Goal: Task Accomplishment & Management: Complete application form

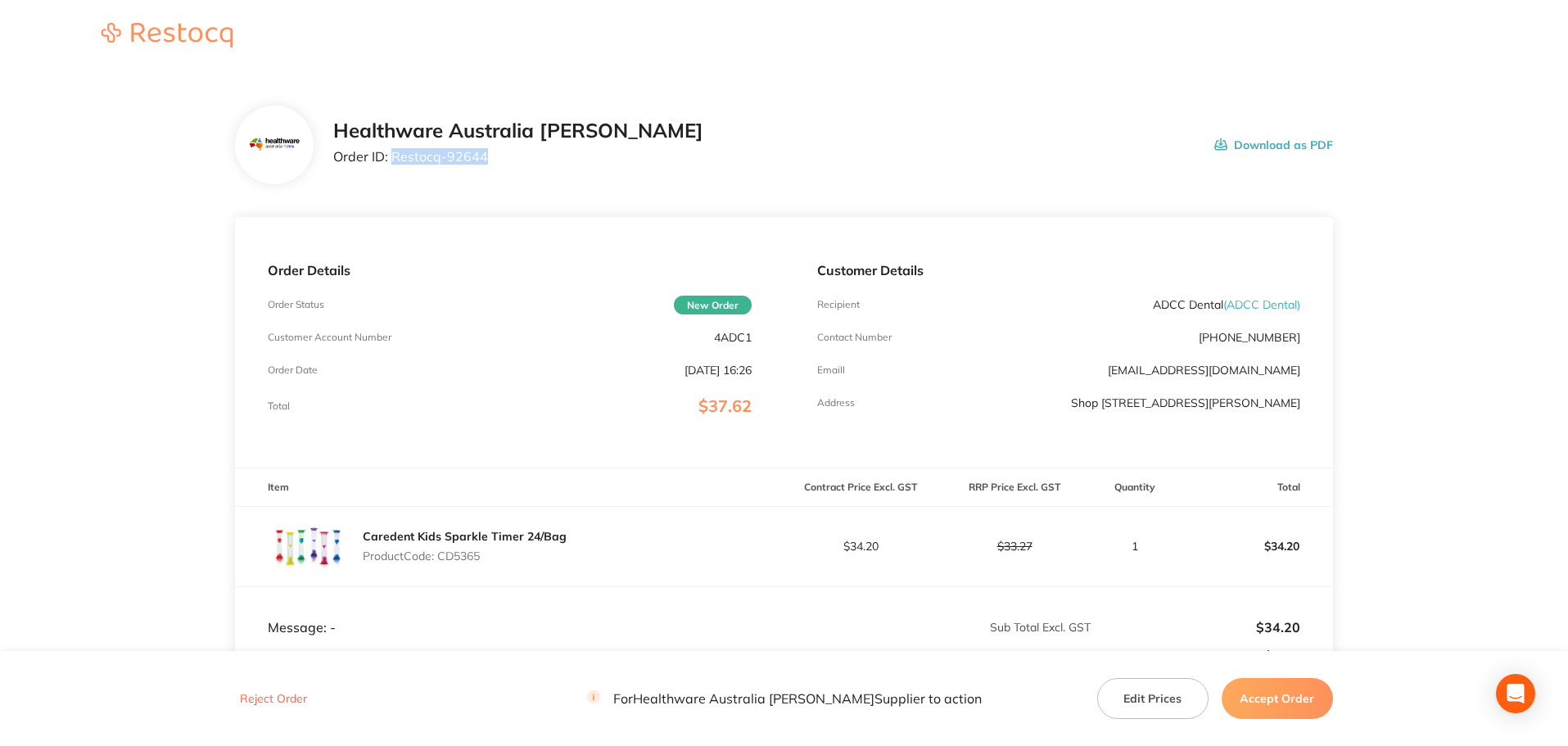
drag, startPoint x: 501, startPoint y: 168, endPoint x: 394, endPoint y: 173, distance: 107.1
click at [394, 173] on div "Healthware Australia Ridley Order ID: Restocq- 92644 Download as PDF" at bounding box center [784, 144] width 1098 height 78
copy p "Restocq- 92644"
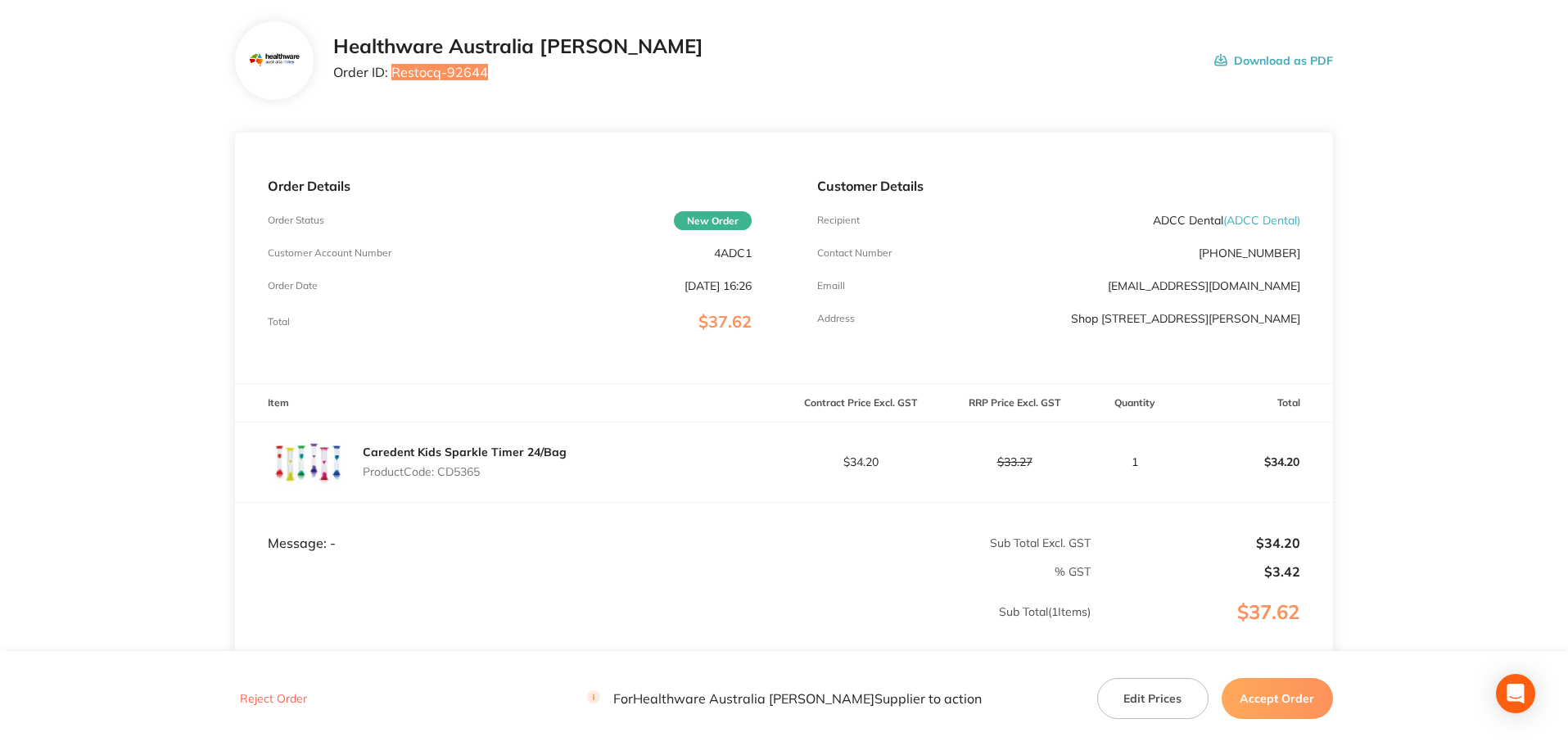
scroll to position [76, 0]
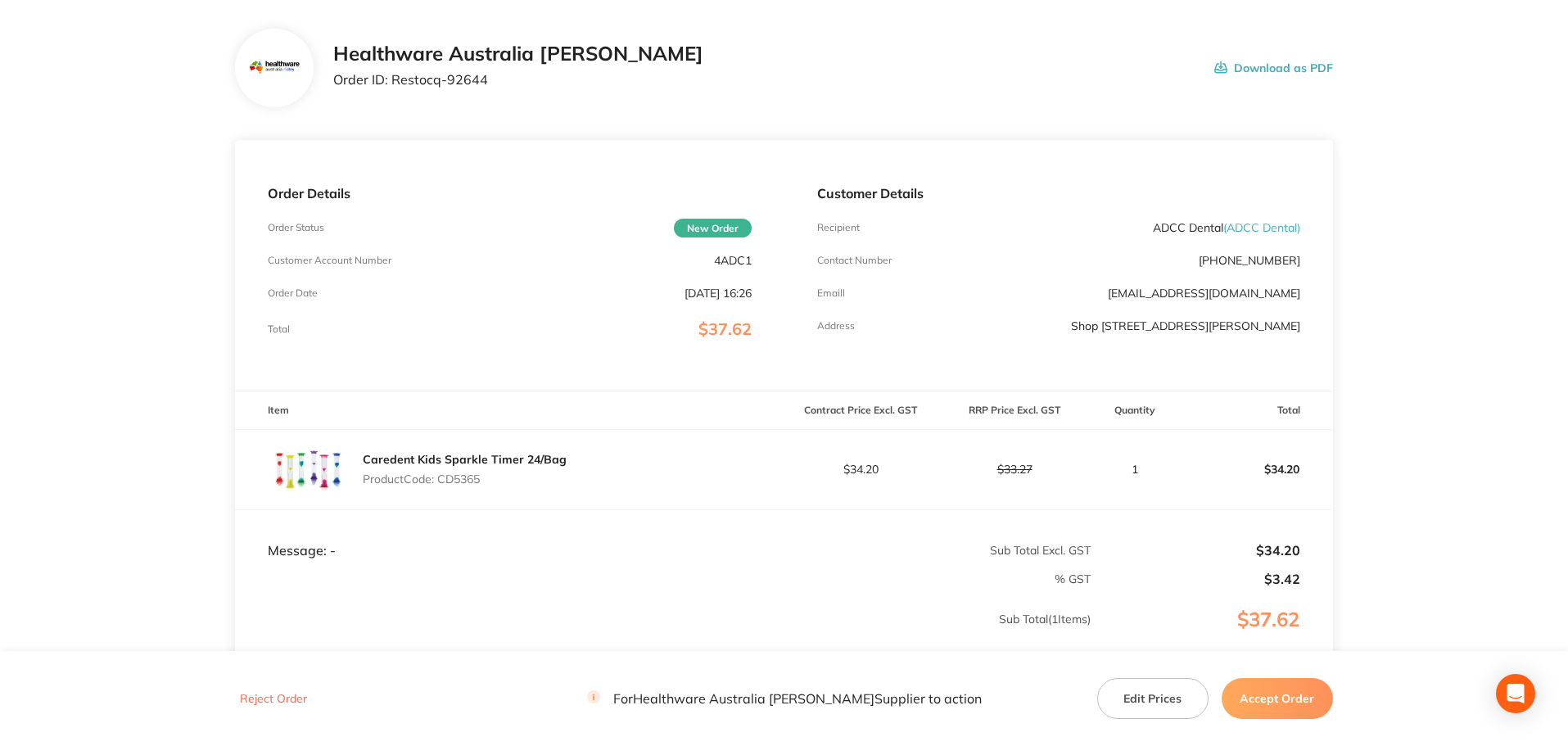
click at [468, 476] on p "Product Code: CD5365" at bounding box center [465, 479] width 204 height 13
copy p "CD5365"
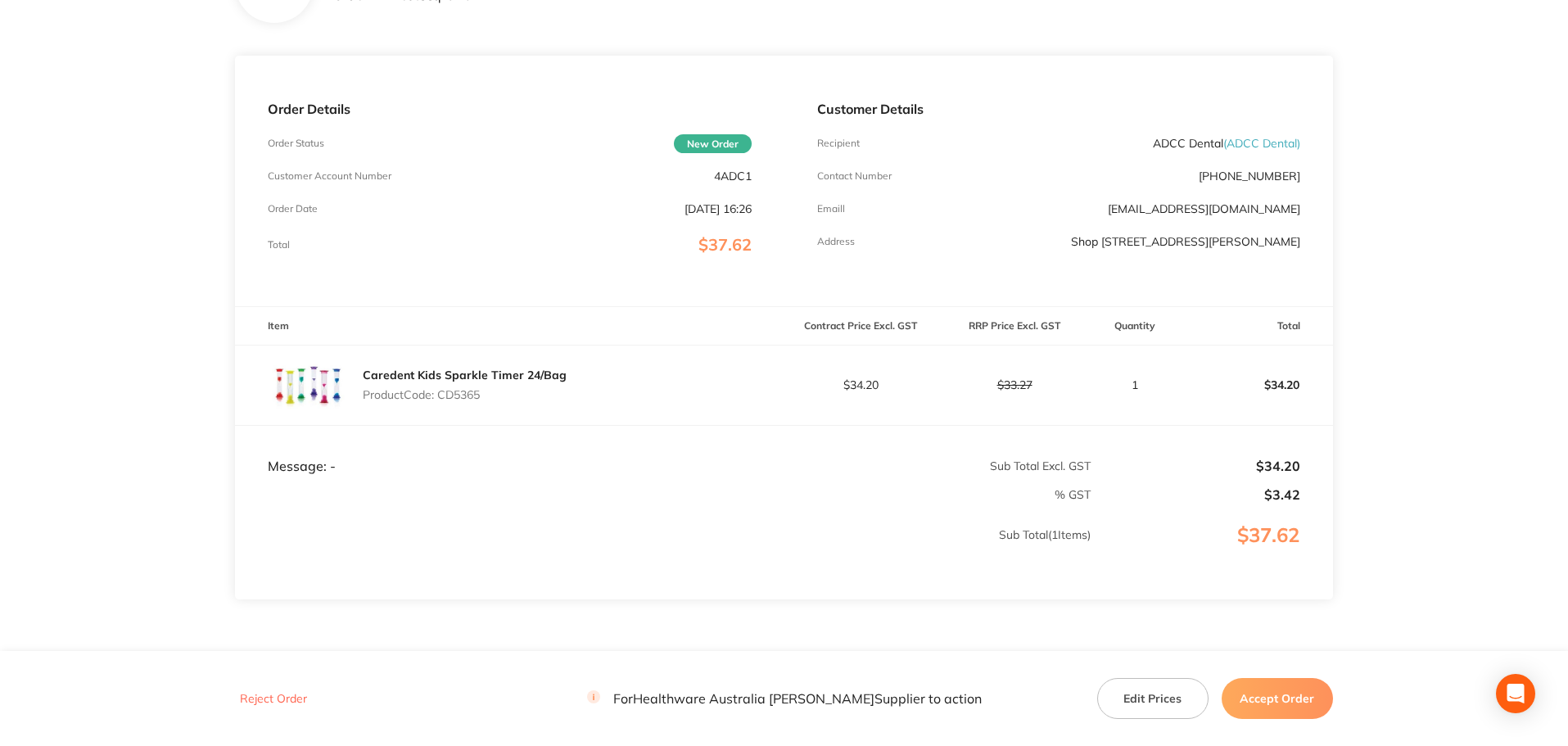
scroll to position [241, 0]
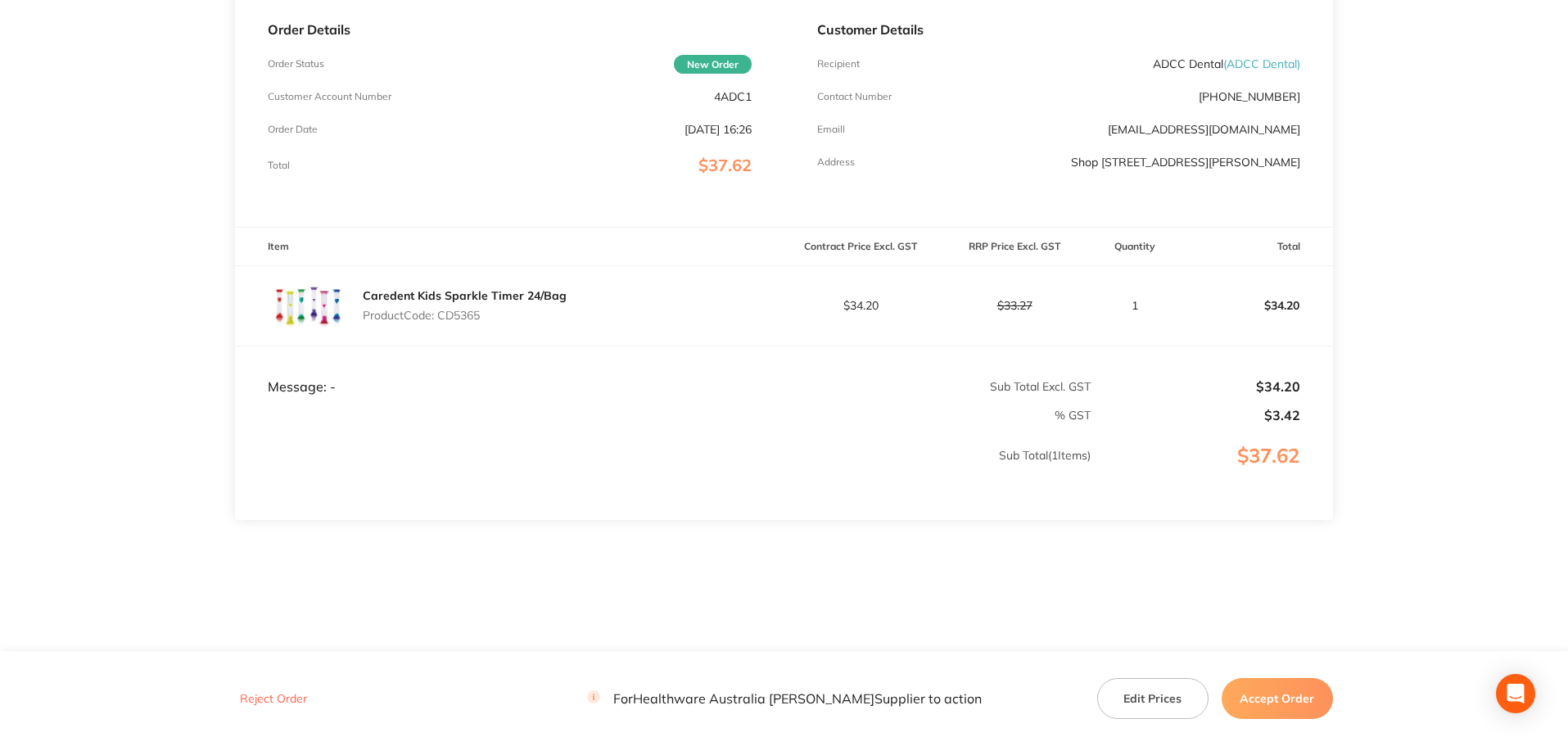
click at [1274, 687] on button "Accept Order" at bounding box center [1277, 698] width 111 height 41
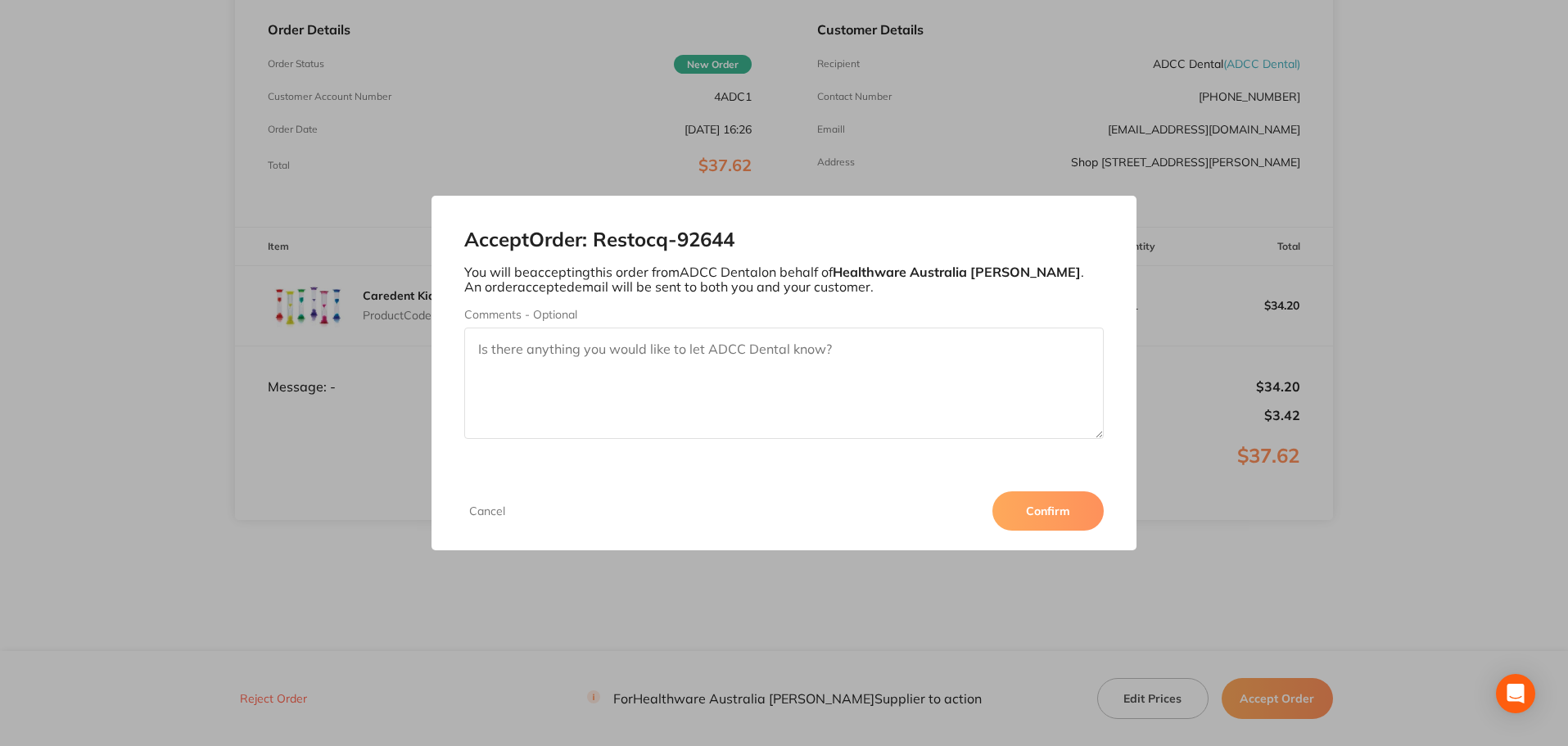
click at [1042, 509] on button "Confirm" at bounding box center [1048, 511] width 111 height 40
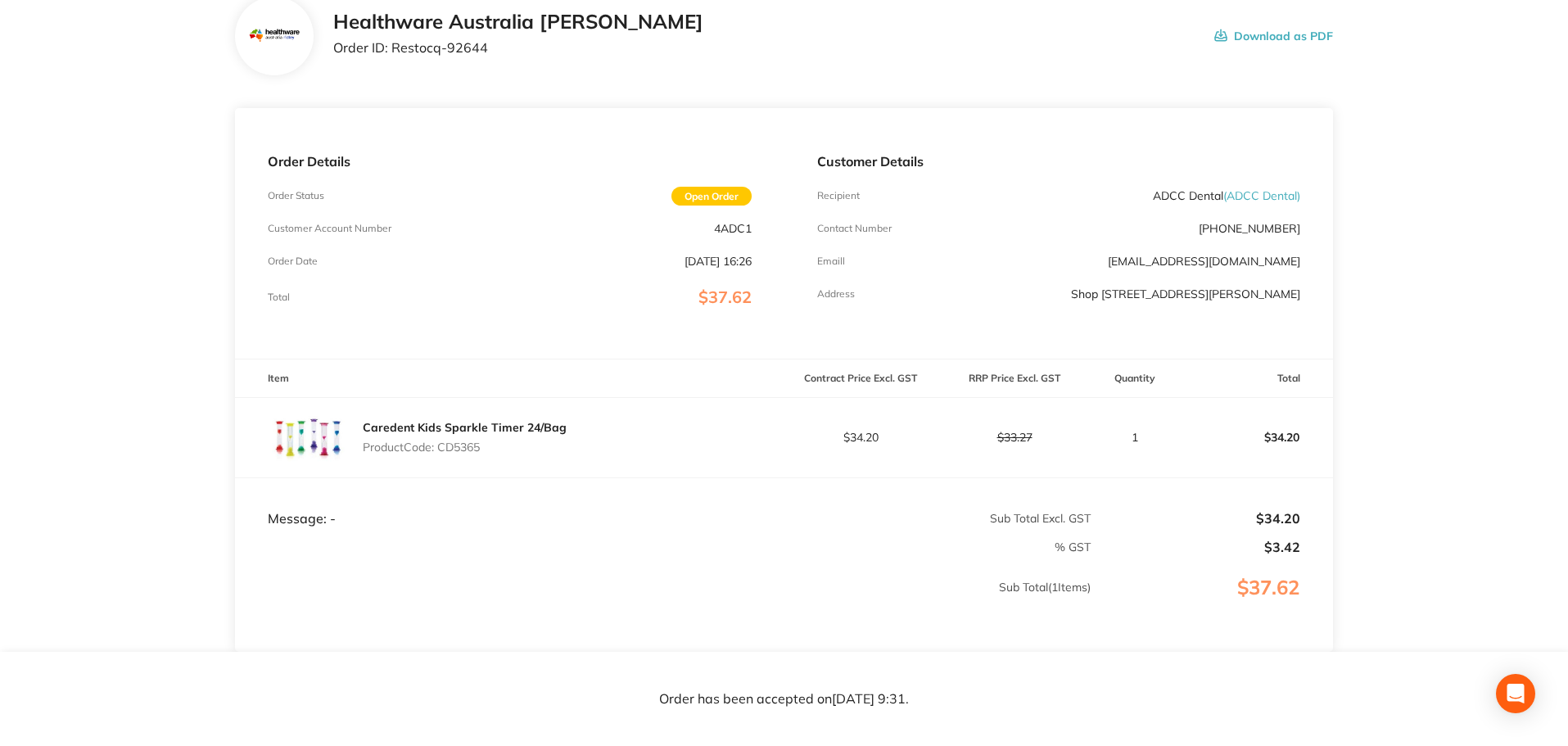
scroll to position [76, 0]
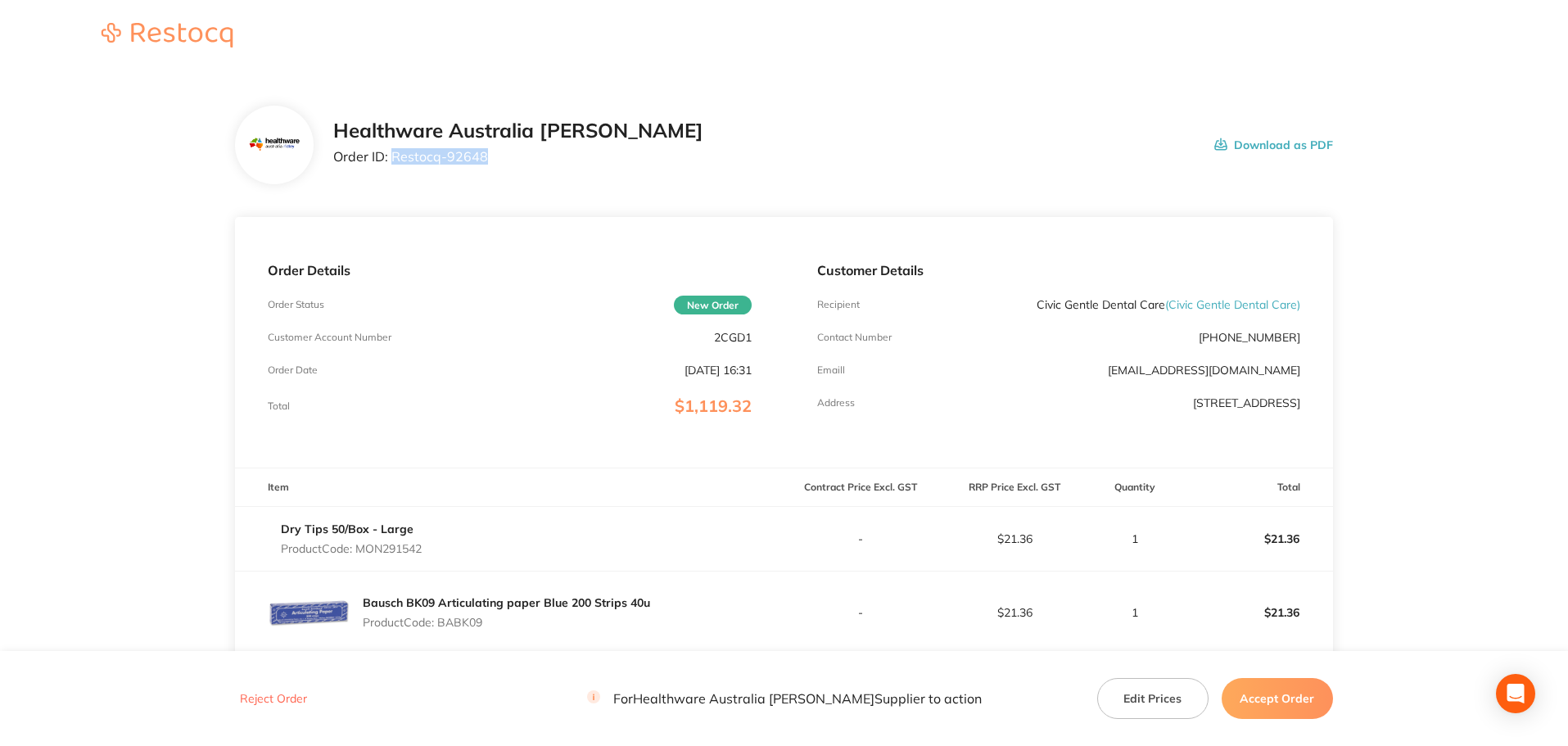
drag, startPoint x: 494, startPoint y: 155, endPoint x: 393, endPoint y: 165, distance: 101.5
click at [393, 165] on div "Healthware Australia Ridley Order ID: Restocq- 92648" at bounding box center [519, 145] width 370 height 51
copy p "Restocq- 92648"
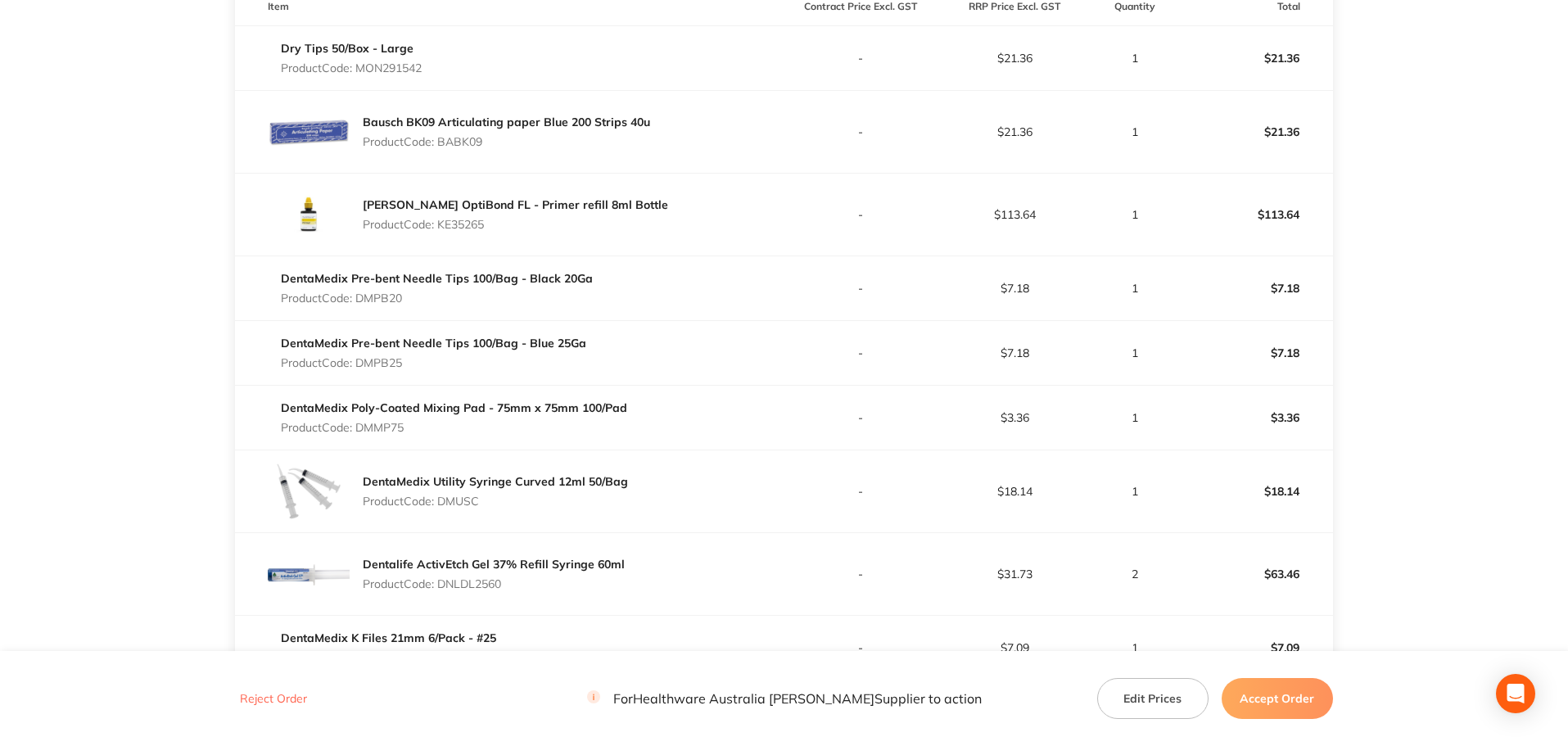
scroll to position [311, 0]
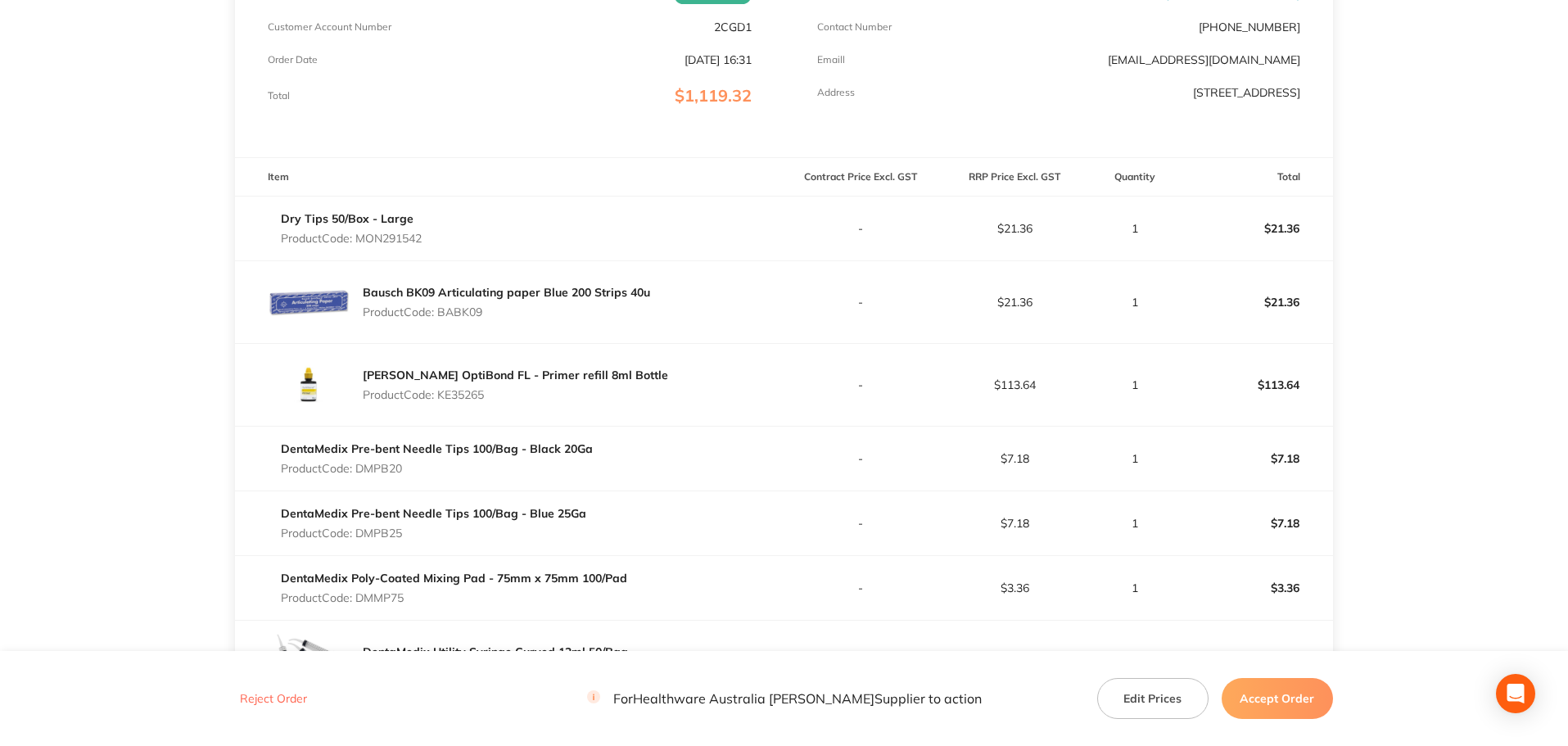
click at [384, 240] on p "Product Code: MON291542" at bounding box center [350, 238] width 141 height 13
copy p "MON291542"
click at [471, 316] on p "Product Code: BABK09" at bounding box center [506, 312] width 287 height 13
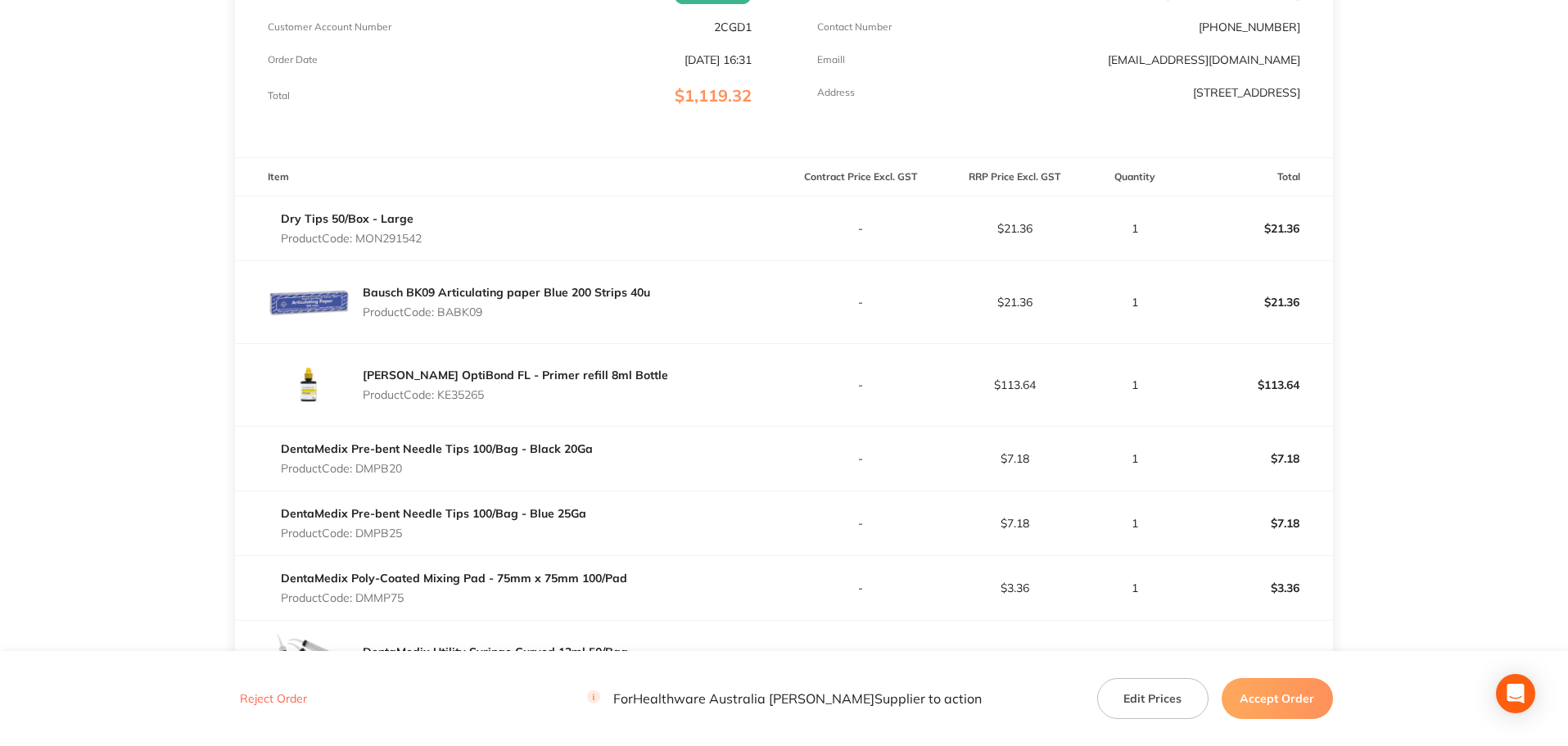
copy p "BABK09"
click at [476, 396] on p "Product Code: KE35265" at bounding box center [515, 395] width 305 height 13
copy p "KE35265"
click at [390, 470] on p "Product Code: DMPB20" at bounding box center [436, 468] width 312 height 13
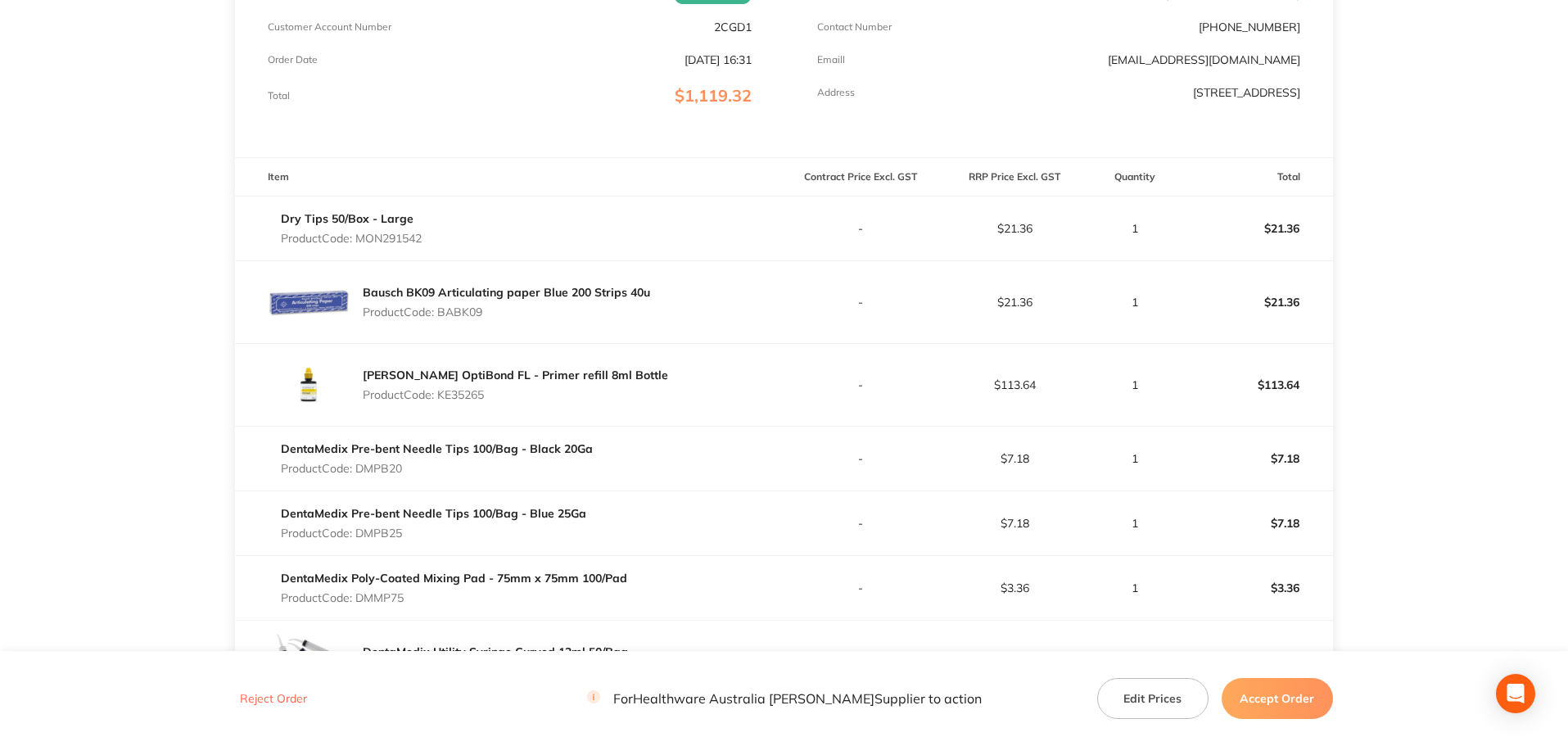
click at [390, 470] on p "Product Code: DMPB20" at bounding box center [436, 468] width 312 height 13
copy p "DMPB20"
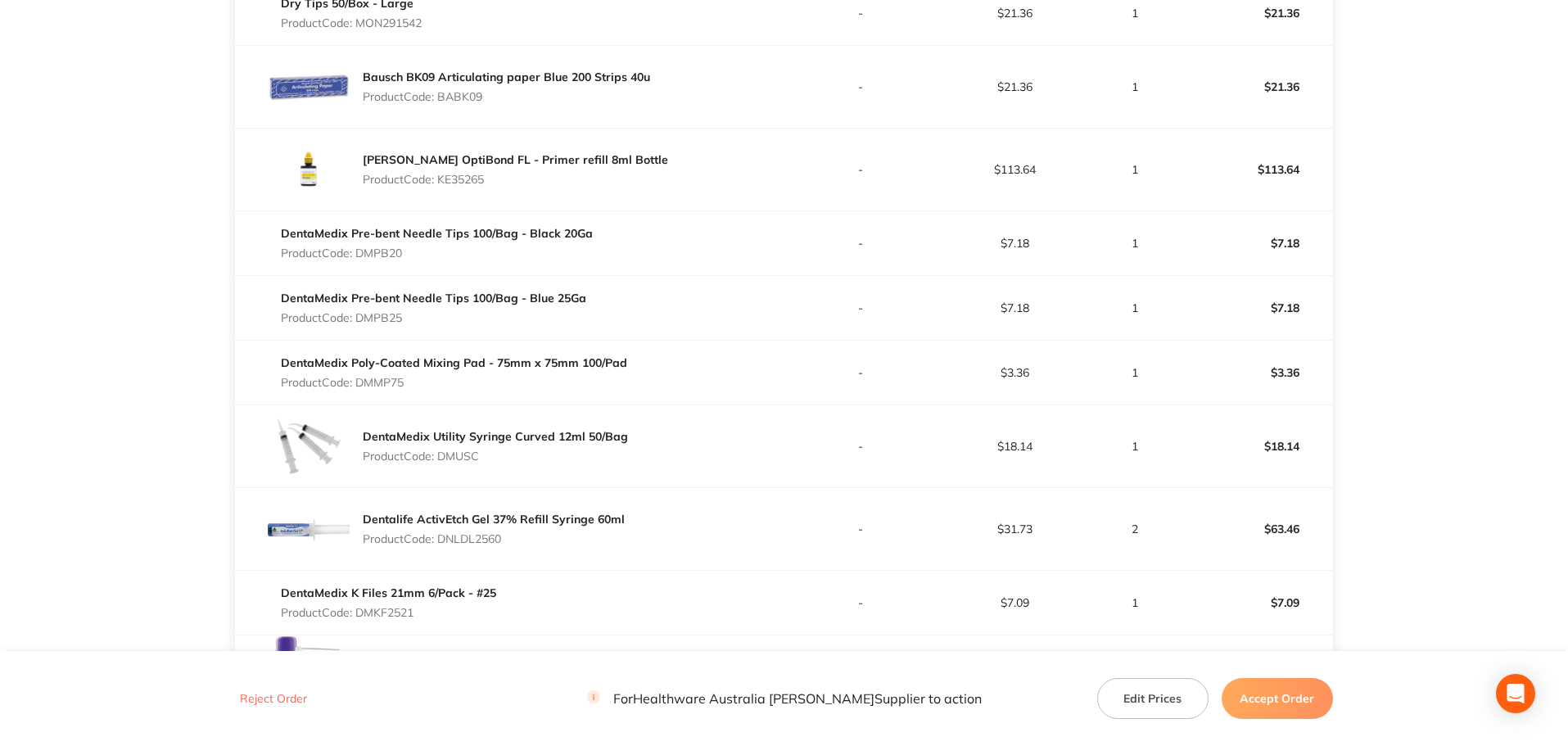
scroll to position [556, 0]
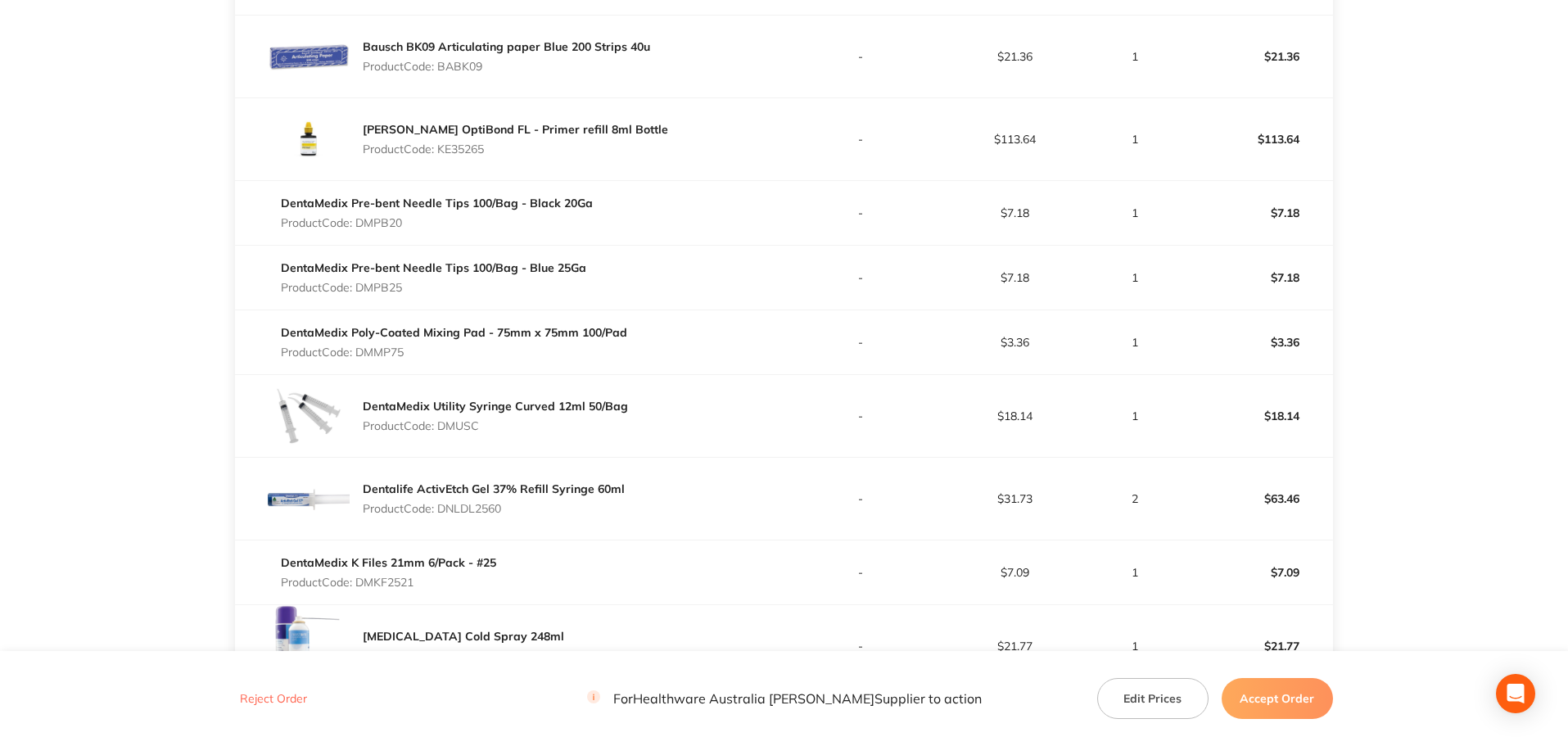
click at [377, 277] on div "DentaMedix Pre-bent Needle Tips 100/Bag - Blue 25Ga Product Code: DMPB25" at bounding box center [433, 278] width 305 height 46
click at [383, 280] on div "DentaMedix Pre-bent Needle Tips 100/Bag - Blue 25Ga Product Code: DMPB25" at bounding box center [433, 278] width 305 height 46
copy p "DMPB25"
click at [384, 344] on div "DentaMedix Poly-Coated Mixing Pad - 75mm x 75mm 100/Pad Product Code: DMMP75" at bounding box center [453, 342] width 347 height 46
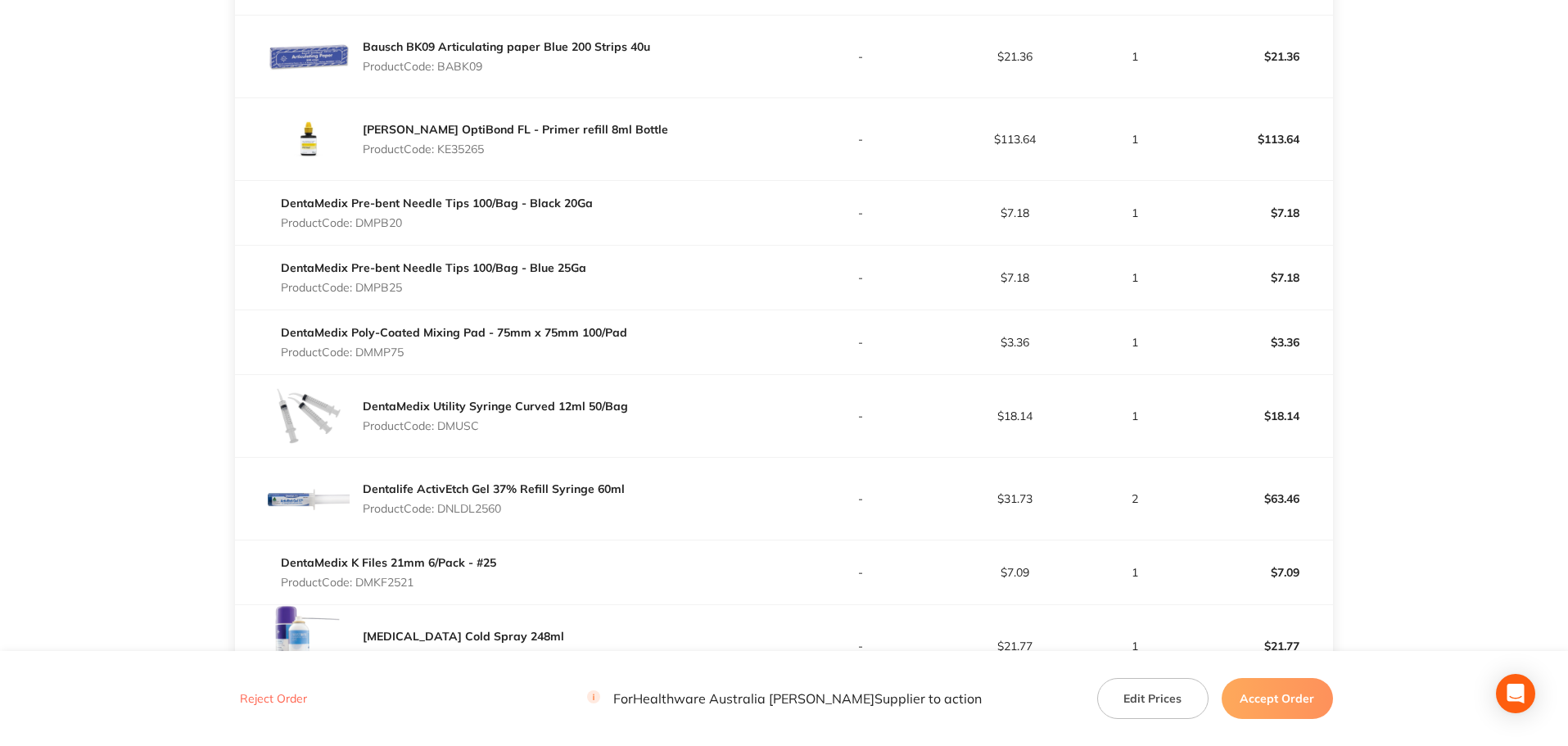
click at [386, 344] on div "DentaMedix Poly-Coated Mixing Pad - 75mm x 75mm 100/Pad Product Code: DMMP75" at bounding box center [453, 342] width 347 height 46
click at [390, 348] on p "Product Code: DMMP75" at bounding box center [453, 352] width 347 height 13
copy p "DMMP75"
click at [464, 428] on p "Product Code: DMUSC" at bounding box center [495, 426] width 265 height 13
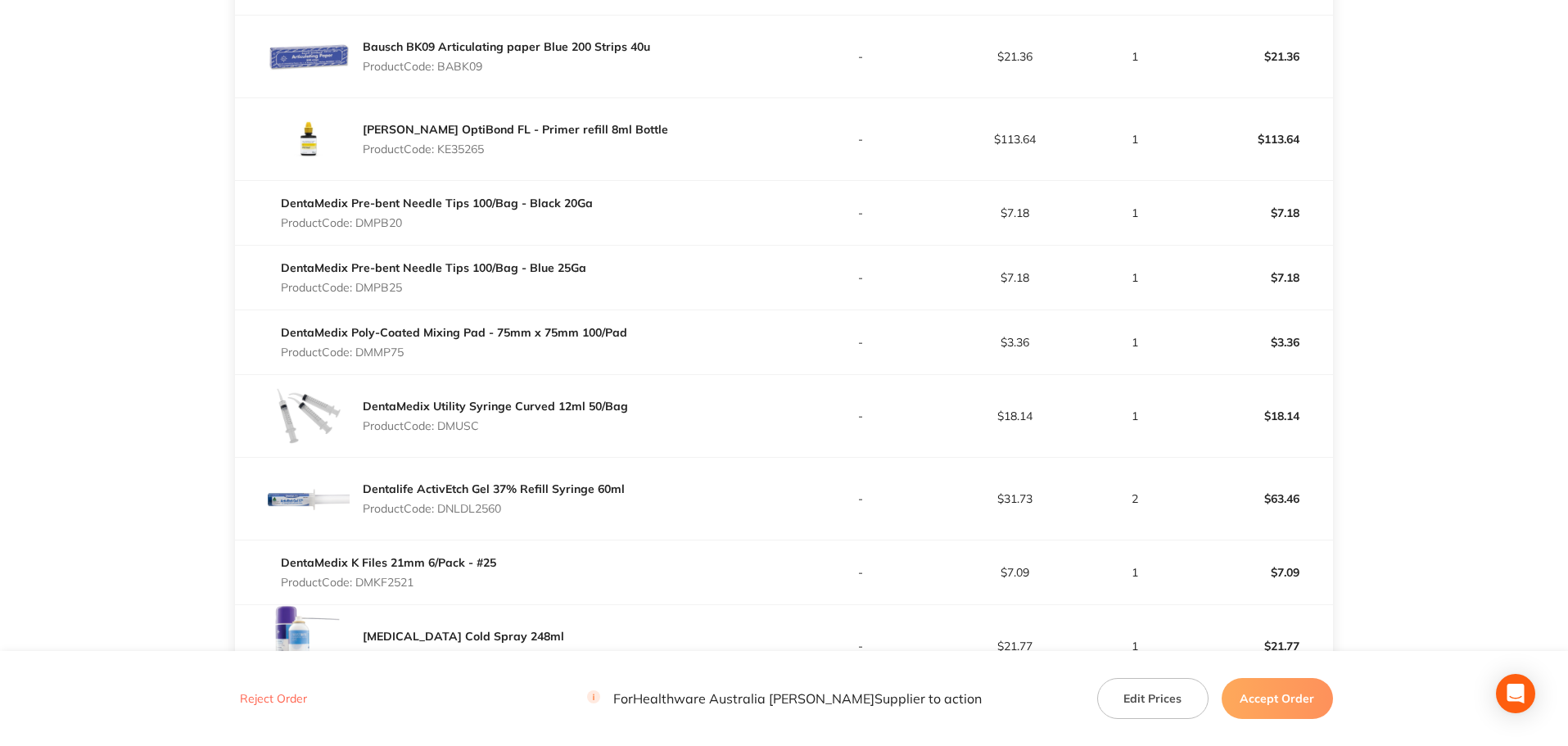
click at [464, 428] on p "Product Code: DMUSC" at bounding box center [495, 426] width 265 height 13
copy p "DMUSC"
click at [474, 509] on p "Product Code: DNLDL2560" at bounding box center [493, 508] width 262 height 13
copy p "DNLDL2560"
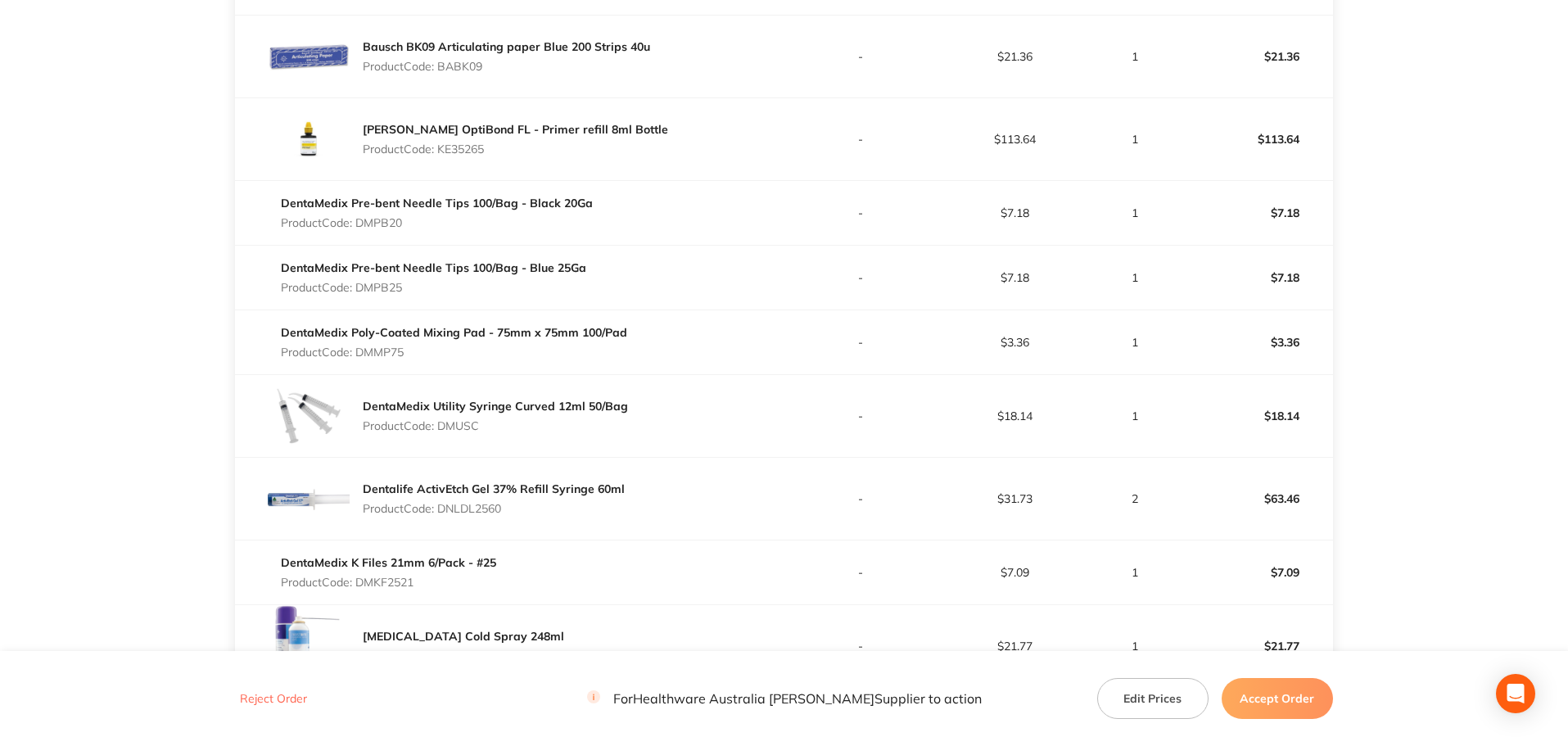
click at [402, 584] on p "Product Code: DMKF2521" at bounding box center [388, 582] width 215 height 13
click at [402, 583] on p "Product Code: DMKF2521" at bounding box center [388, 582] width 215 height 13
copy p "DMKF2521"
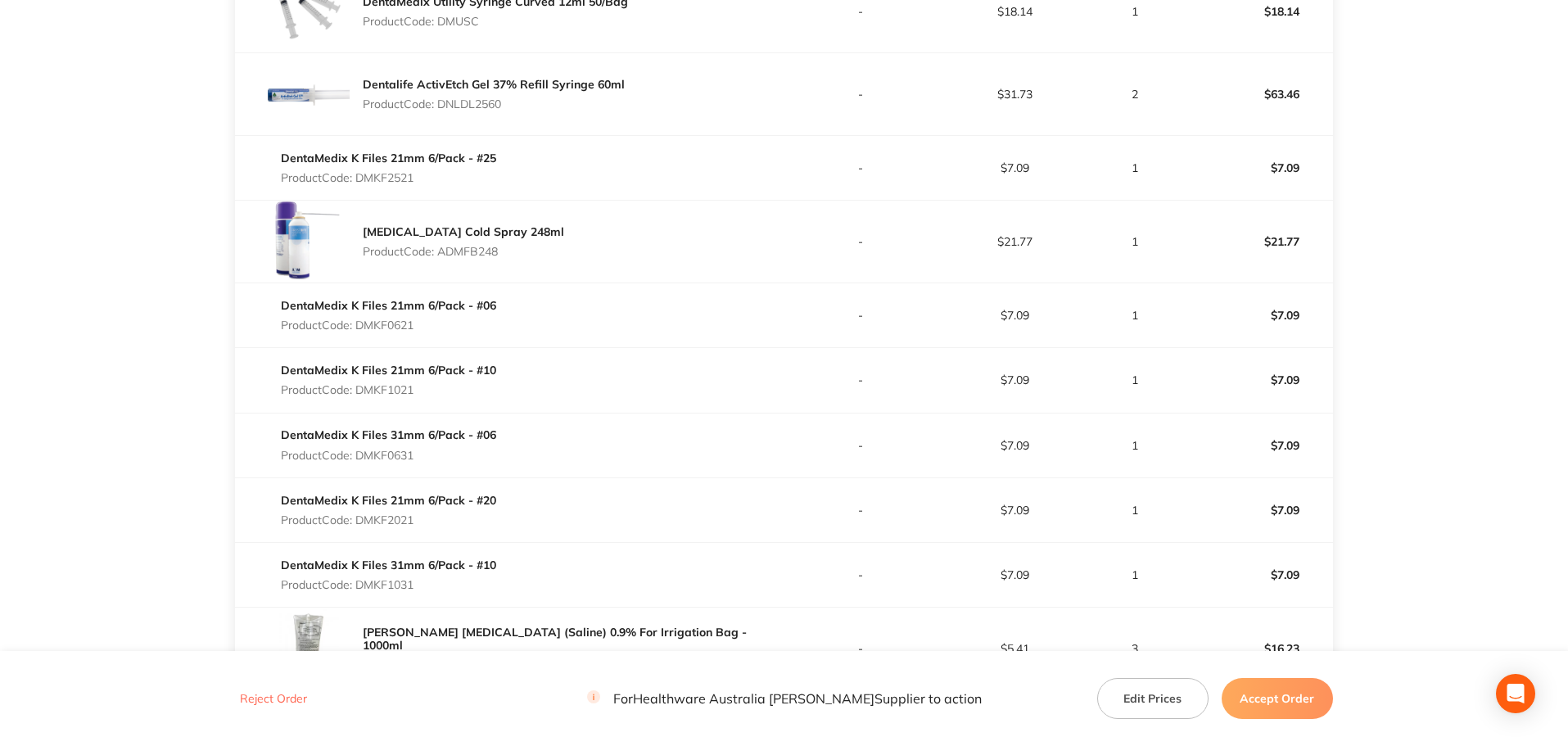
scroll to position [965, 0]
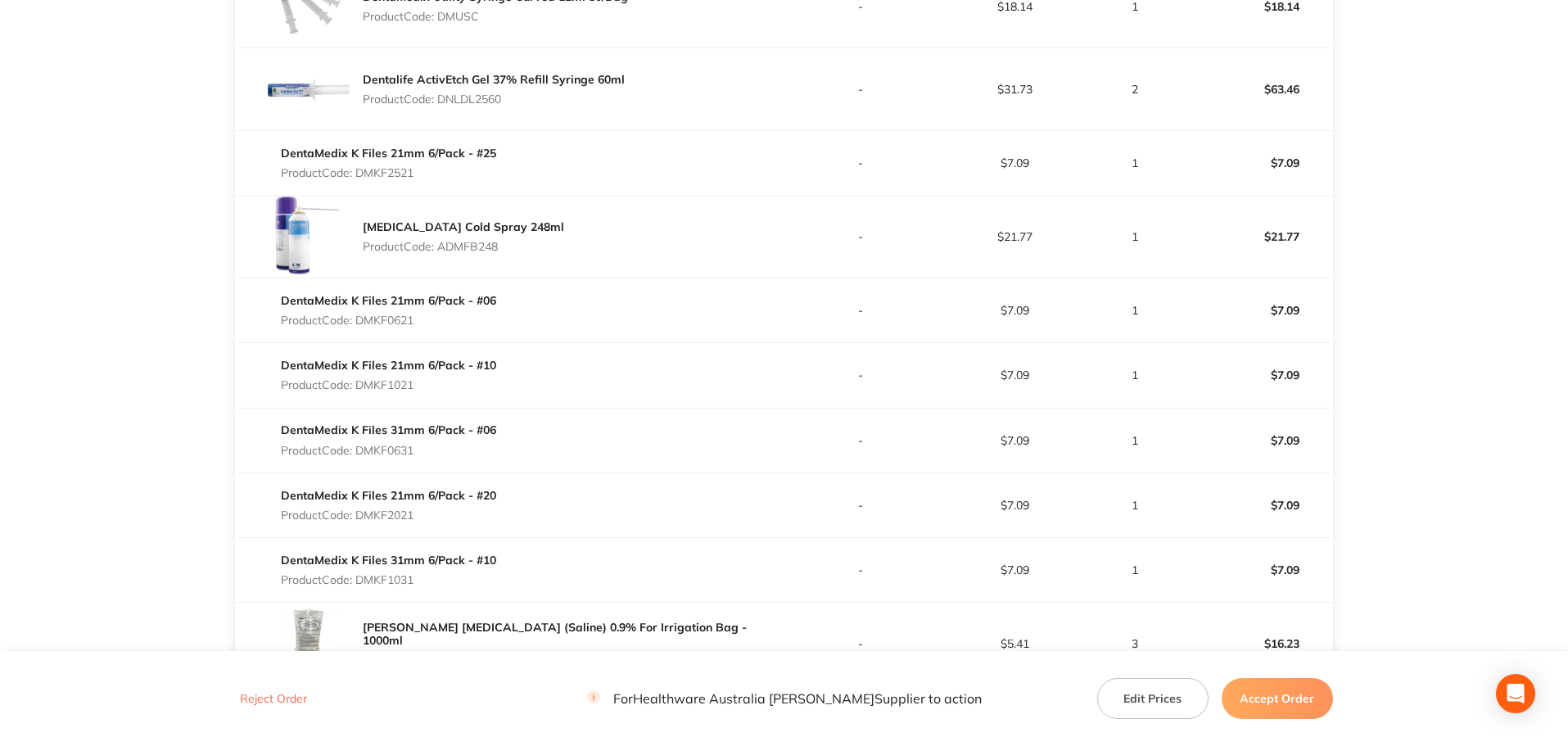
click at [483, 247] on p "Product Code: ADMFB248" at bounding box center [463, 246] width 201 height 13
click at [382, 317] on p "Product Code: DMKF0621" at bounding box center [388, 320] width 215 height 13
click at [394, 386] on p "Product Code: DMKF1021" at bounding box center [388, 384] width 215 height 13
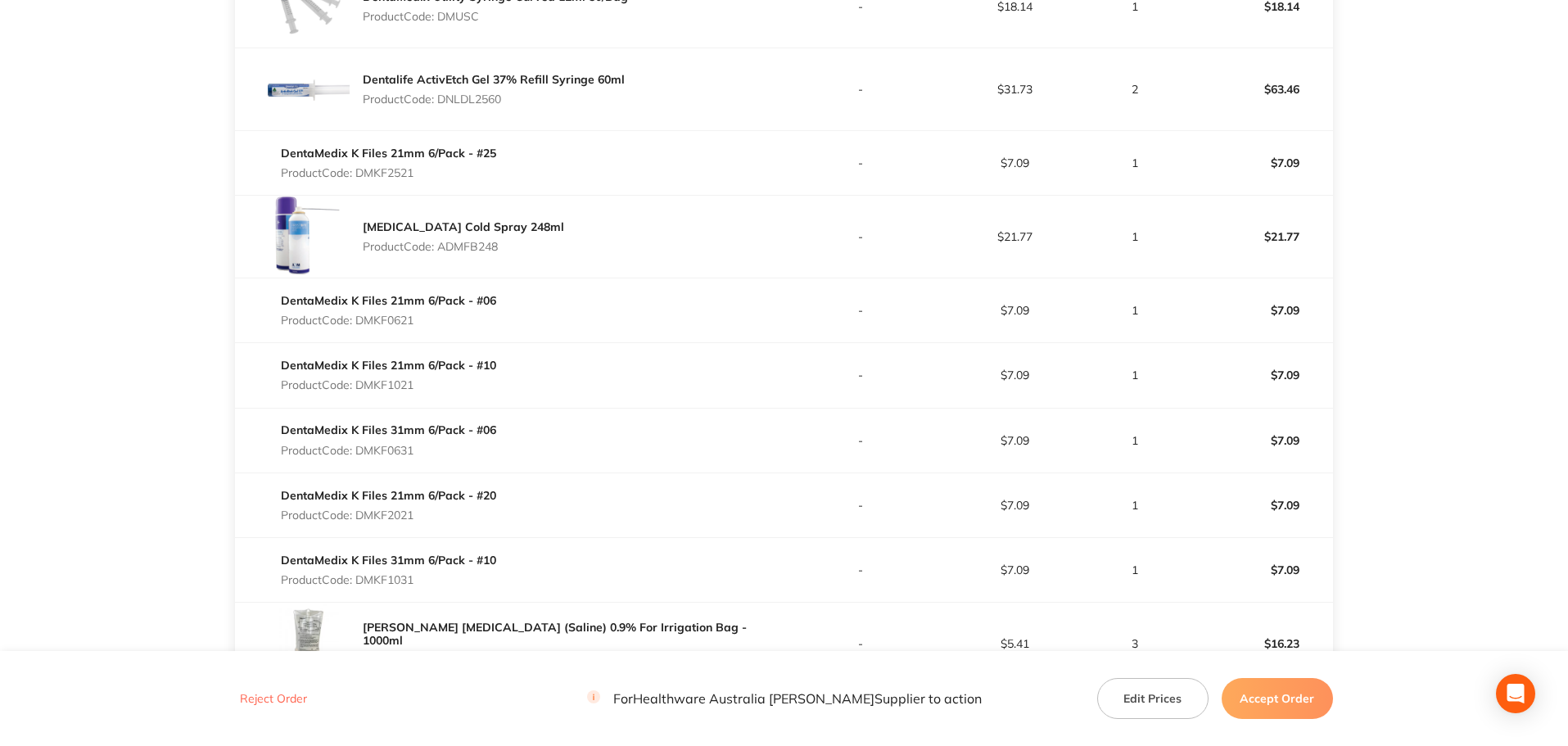
click at [394, 386] on p "Product Code: DMKF1021" at bounding box center [388, 384] width 215 height 13
click at [386, 447] on p "Product Code: DMKF0631" at bounding box center [388, 450] width 215 height 13
click at [380, 513] on p "Product Code: DMKF2021" at bounding box center [388, 515] width 215 height 13
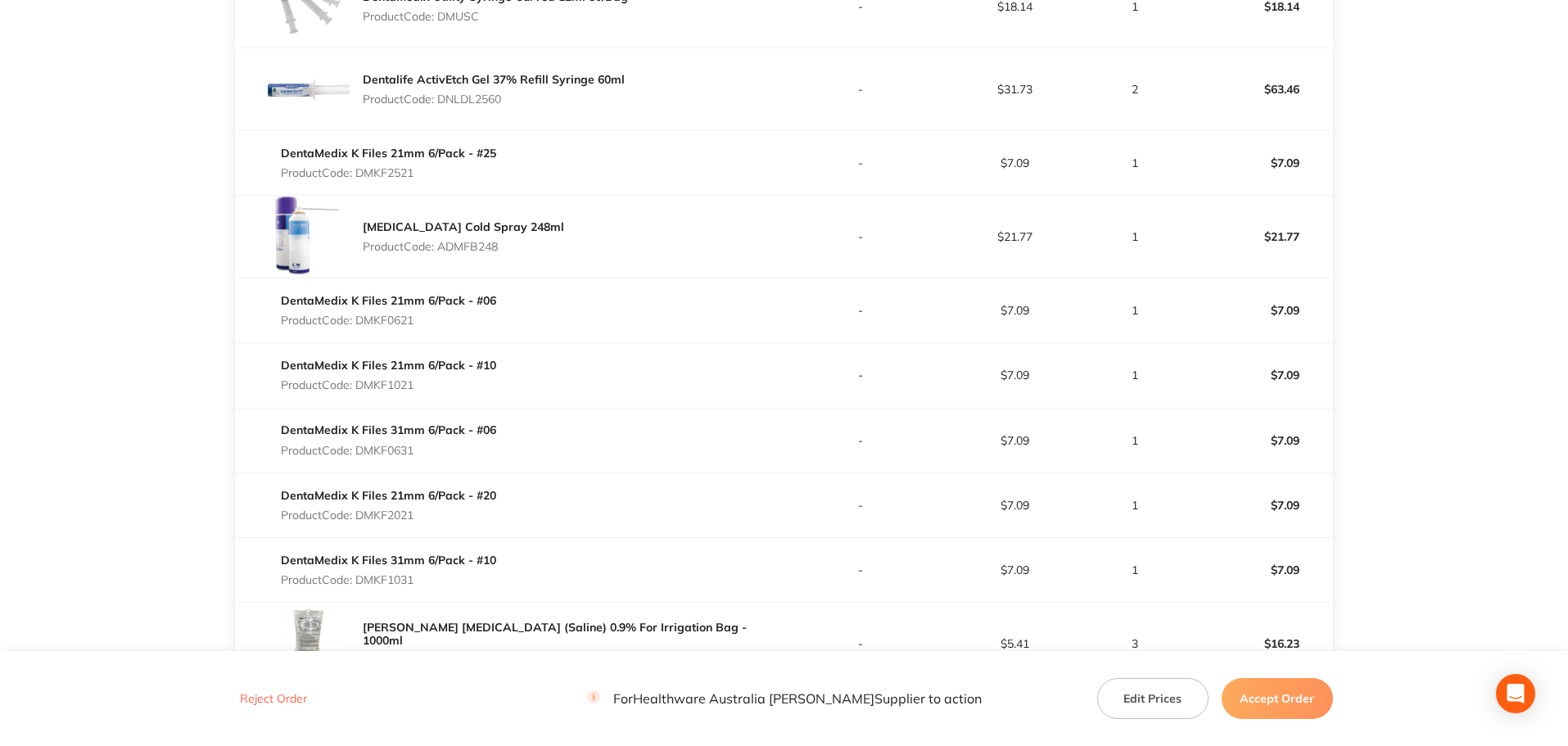
click at [407, 577] on p "Product Code: DMKF1031" at bounding box center [388, 580] width 215 height 13
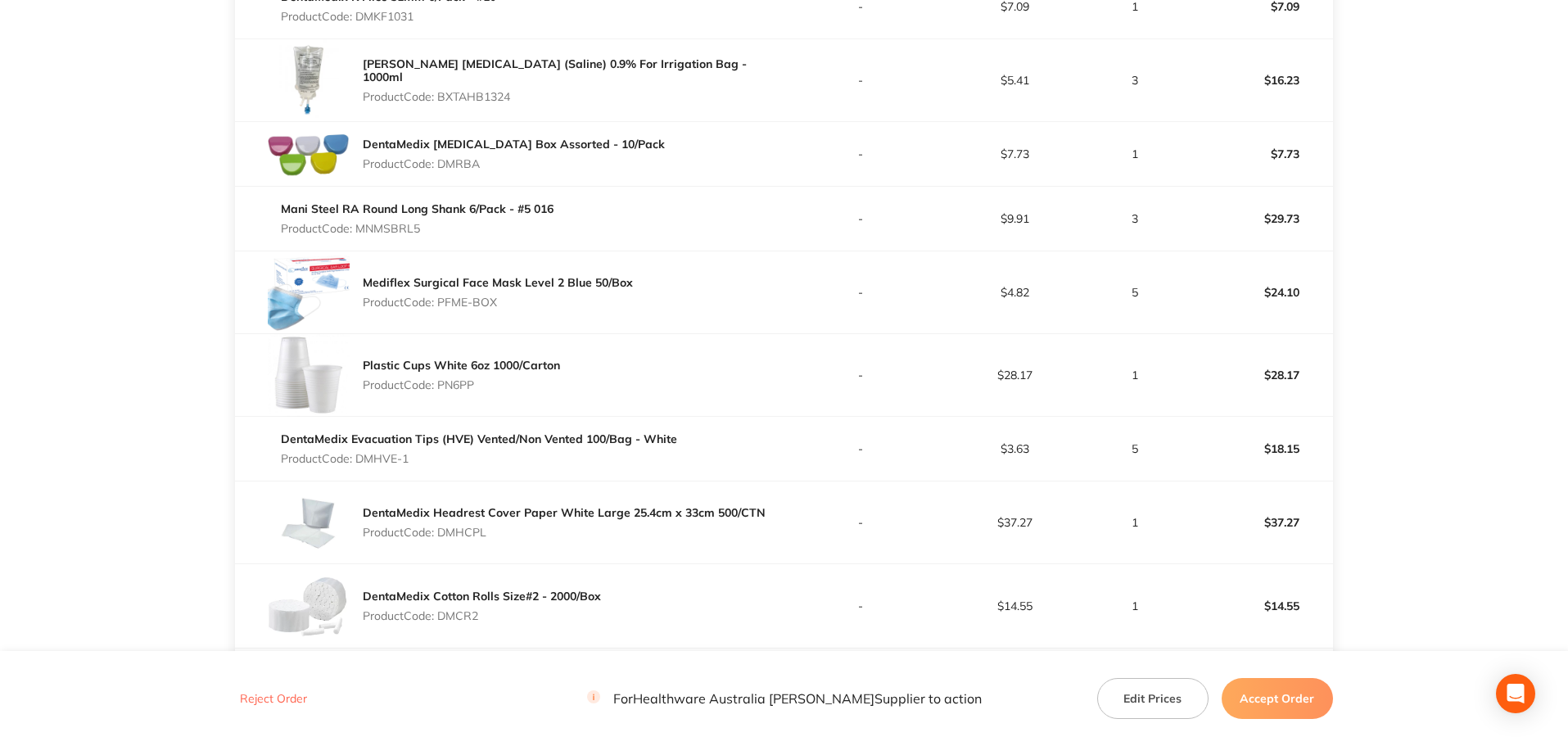
scroll to position [1538, 0]
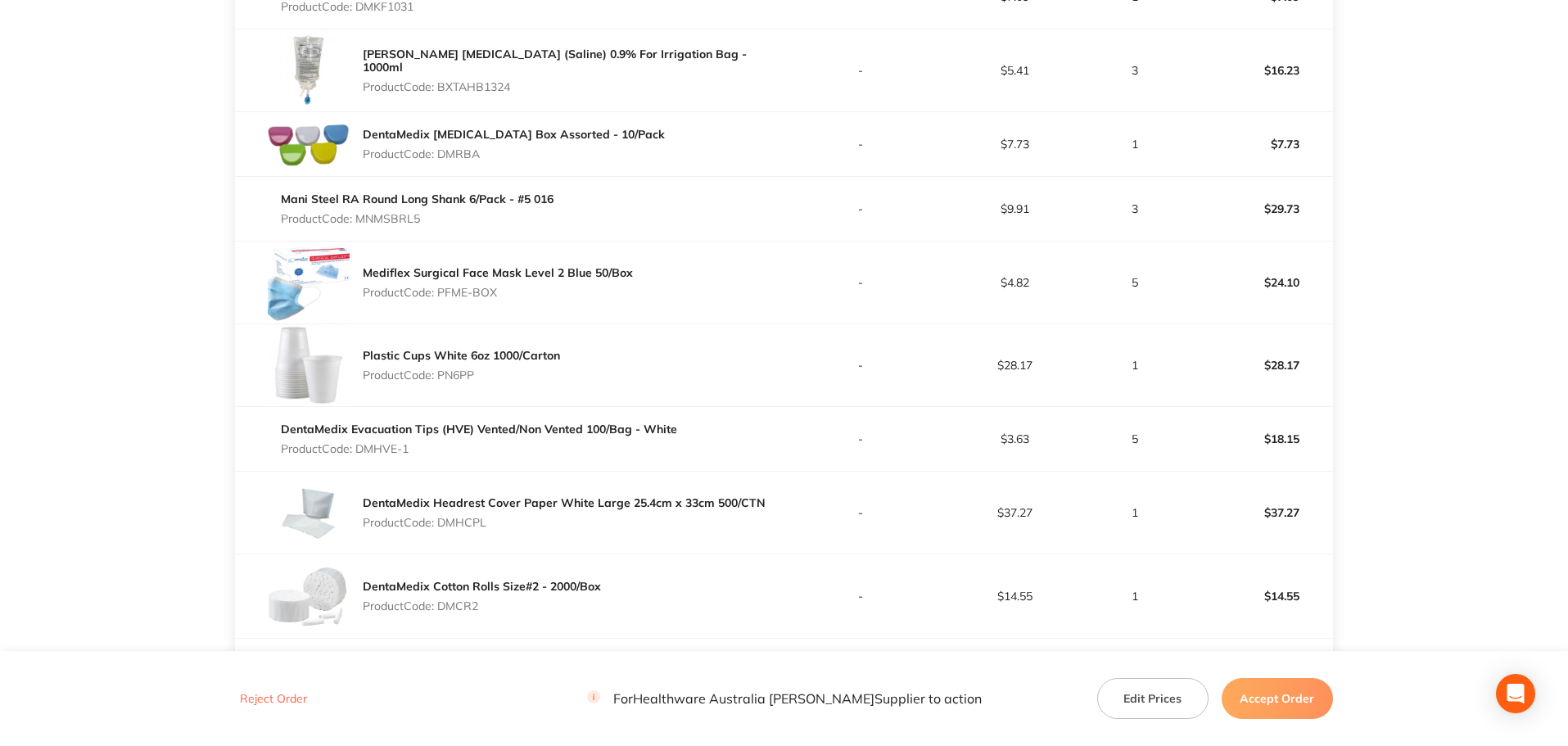
click at [494, 80] on p "Product Code: BXTAHB1324" at bounding box center [573, 87] width 421 height 13
click at [467, 156] on p "Product Code: DMRBA" at bounding box center [514, 154] width 302 height 13
click at [382, 219] on p "Product Code: MNMSBRL5" at bounding box center [417, 218] width 273 height 13
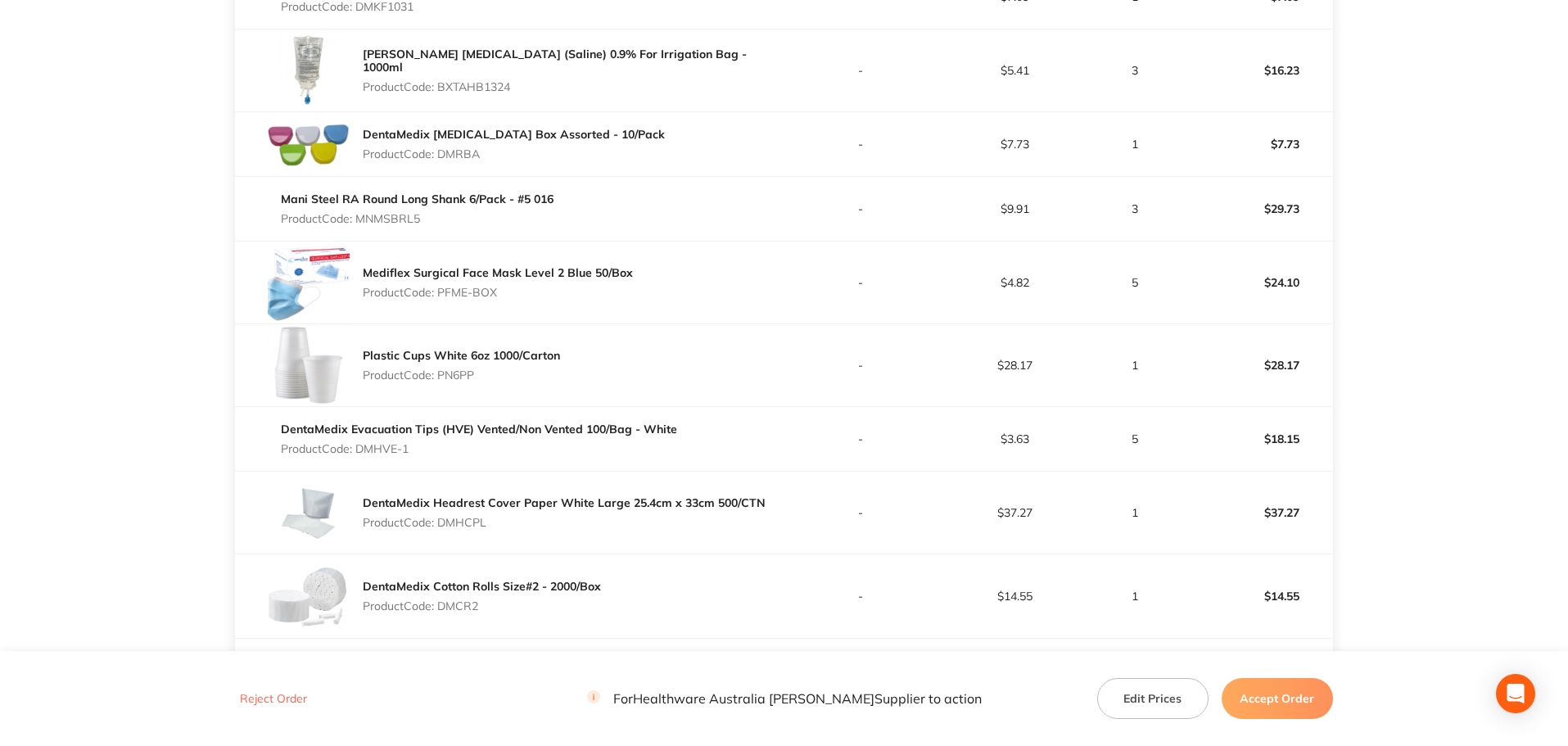
click at [382, 219] on p "Product Code: MNMSBRL5" at bounding box center [417, 218] width 273 height 13
drag, startPoint x: 476, startPoint y: 299, endPoint x: 439, endPoint y: 308, distance: 38.1
click at [439, 308] on div "Mediflex Surgical Face Mask Level 2 Blue 50/Box Product Code: PFME-BOX" at bounding box center [509, 282] width 549 height 82
click at [460, 377] on p "Product Code: PN6PP" at bounding box center [461, 375] width 197 height 13
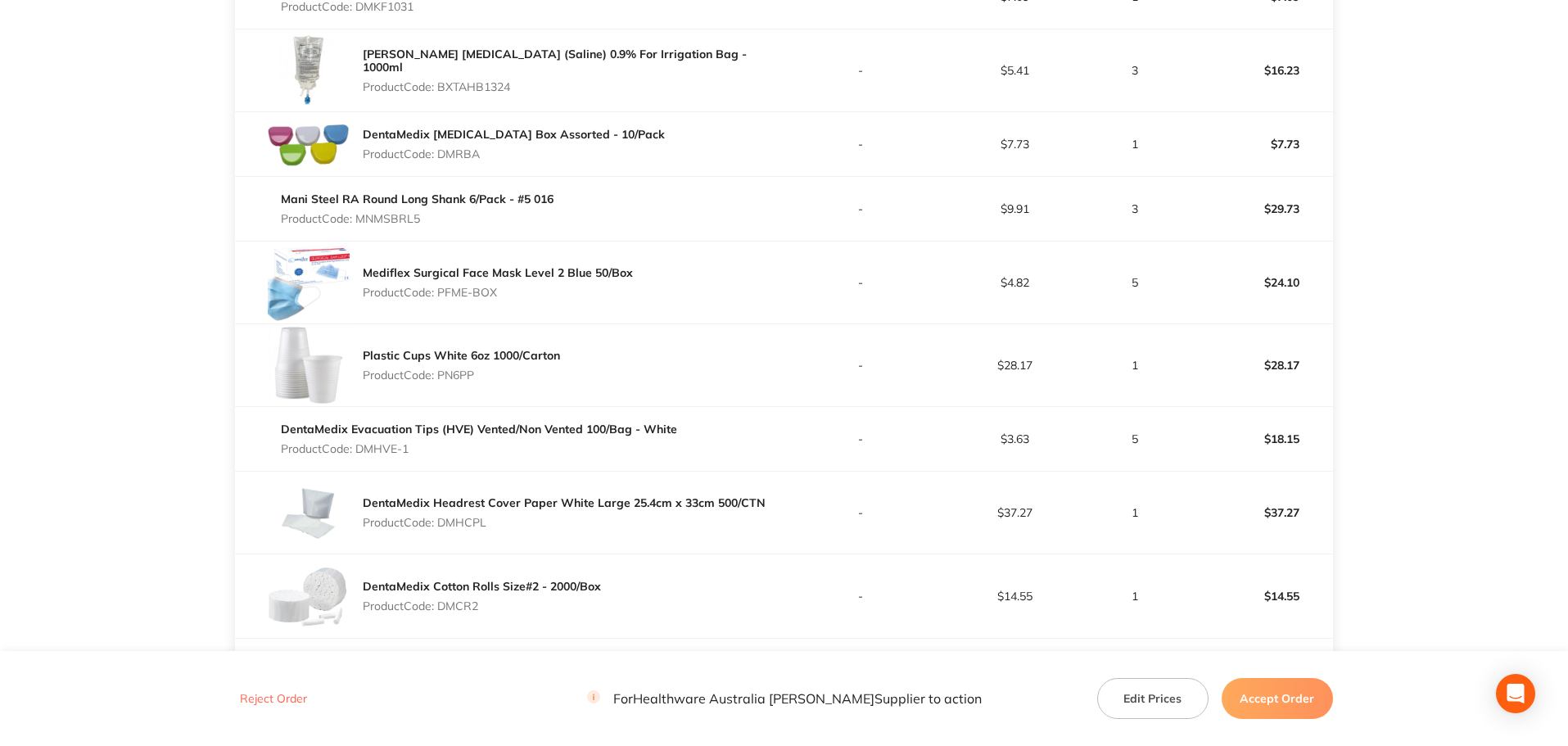
click at [415, 446] on p "Product Code: DMHVE-1" at bounding box center [479, 449] width 397 height 13
click at [378, 449] on p "Product Code: DMHVE-1" at bounding box center [479, 449] width 397 height 13
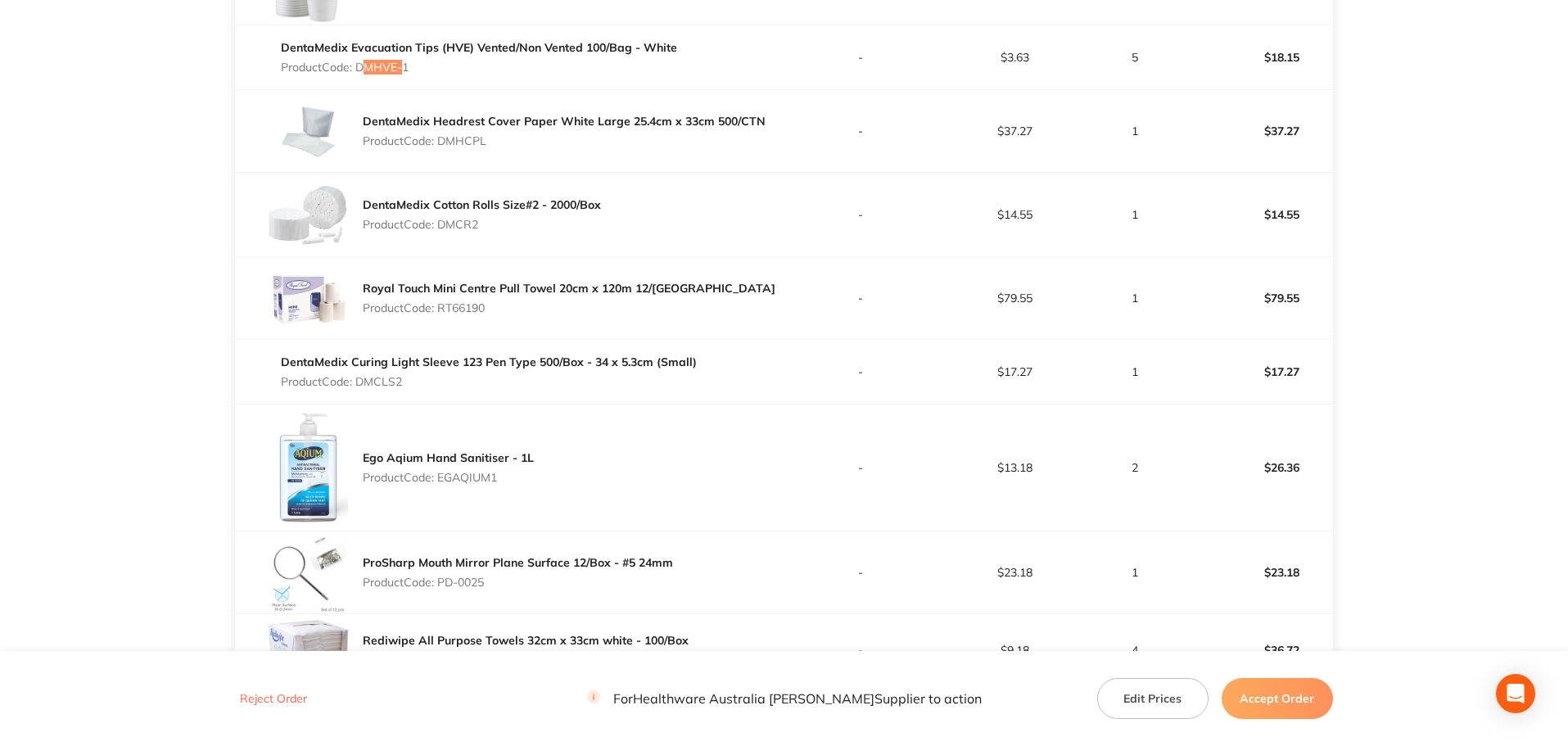
scroll to position [1947, 0]
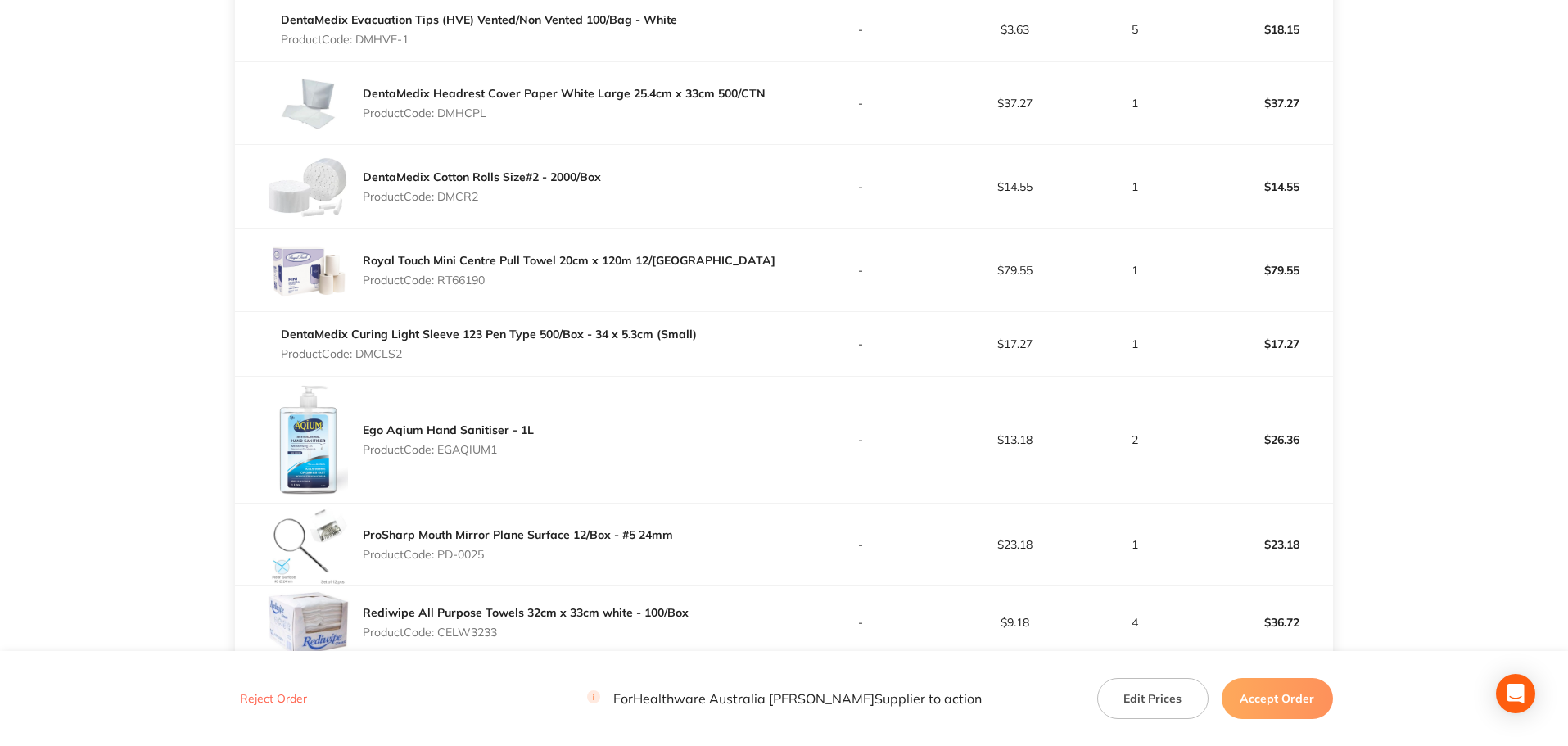
click at [473, 109] on p "Product Code: DMHCPL" at bounding box center [564, 113] width 402 height 13
click at [455, 196] on p "Product Code: DMCR2" at bounding box center [482, 196] width 238 height 13
click at [456, 196] on p "Product Code: DMCR2" at bounding box center [482, 196] width 238 height 13
click at [471, 275] on p "Product Code: RT66190" at bounding box center [569, 280] width 413 height 13
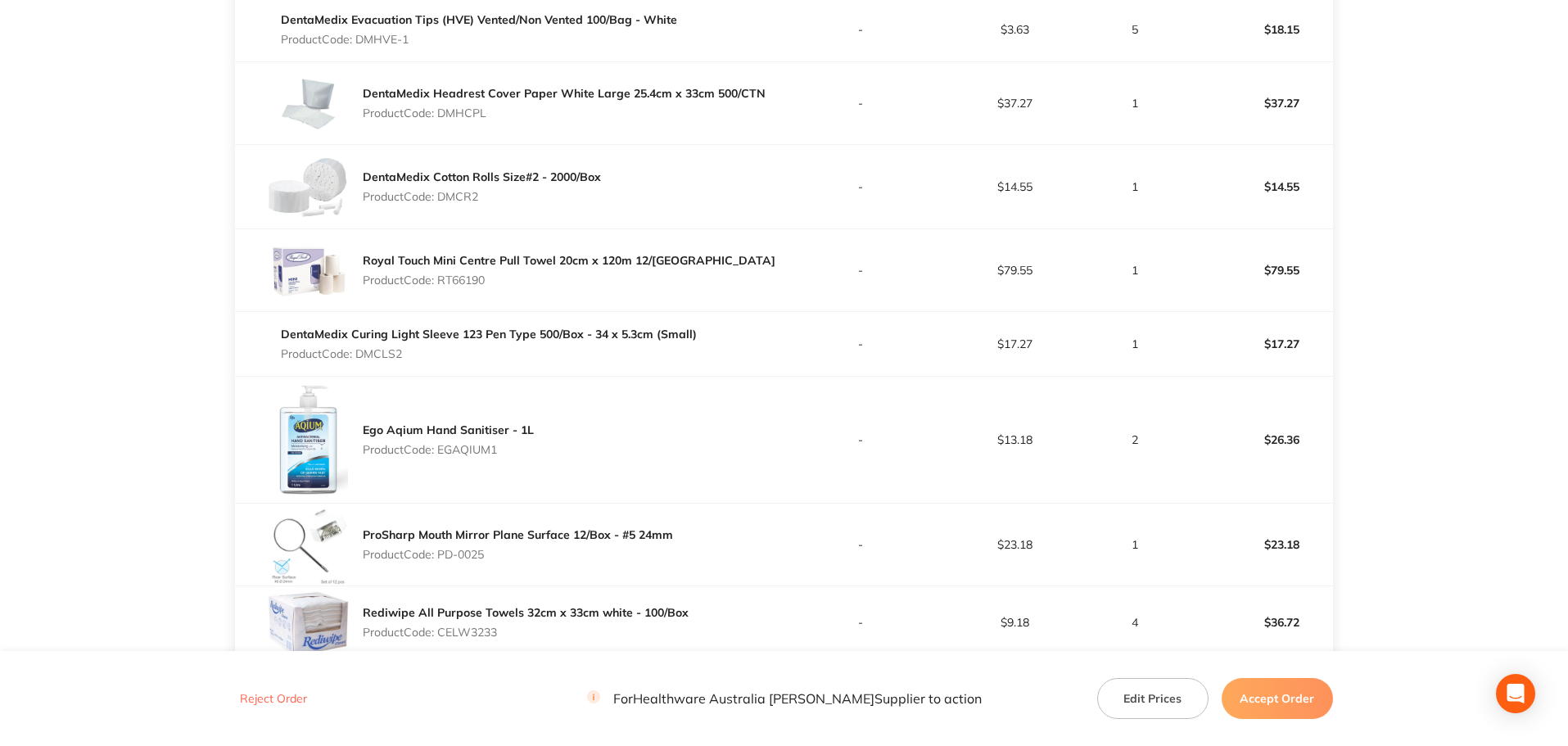
click at [471, 275] on p "Product Code: RT66190" at bounding box center [569, 280] width 413 height 13
click at [383, 358] on p "Product Code: DMCLS2" at bounding box center [488, 354] width 416 height 13
click at [484, 451] on p "Product Code: EGAQIUM1" at bounding box center [448, 449] width 171 height 13
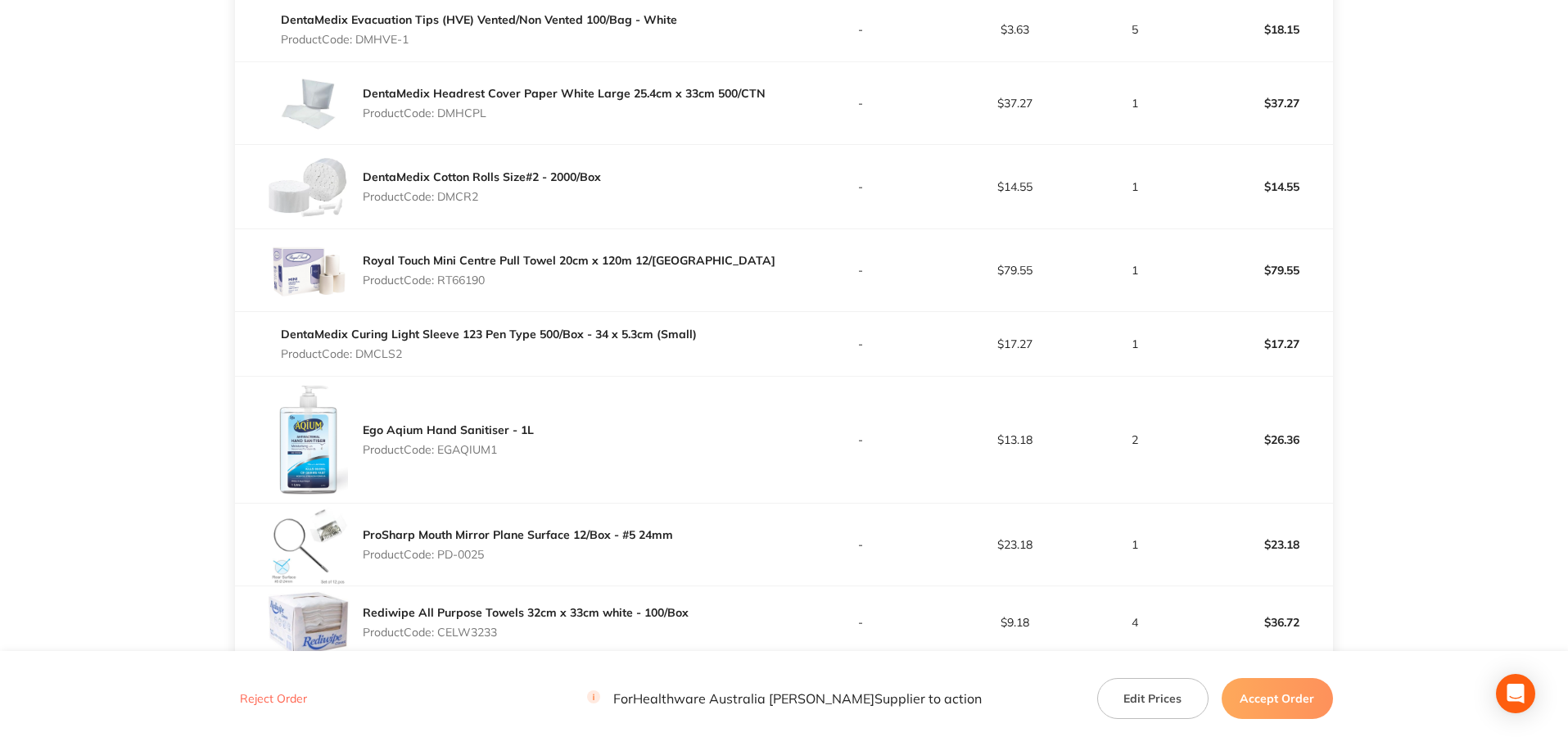
drag, startPoint x: 486, startPoint y: 555, endPoint x: 441, endPoint y: 562, distance: 45.5
click at [441, 562] on div "ProSharp Mouth Mirror Plane Surface 12/Box - #5 24mm Product Code: PD-0025" at bounding box center [518, 544] width 311 height 46
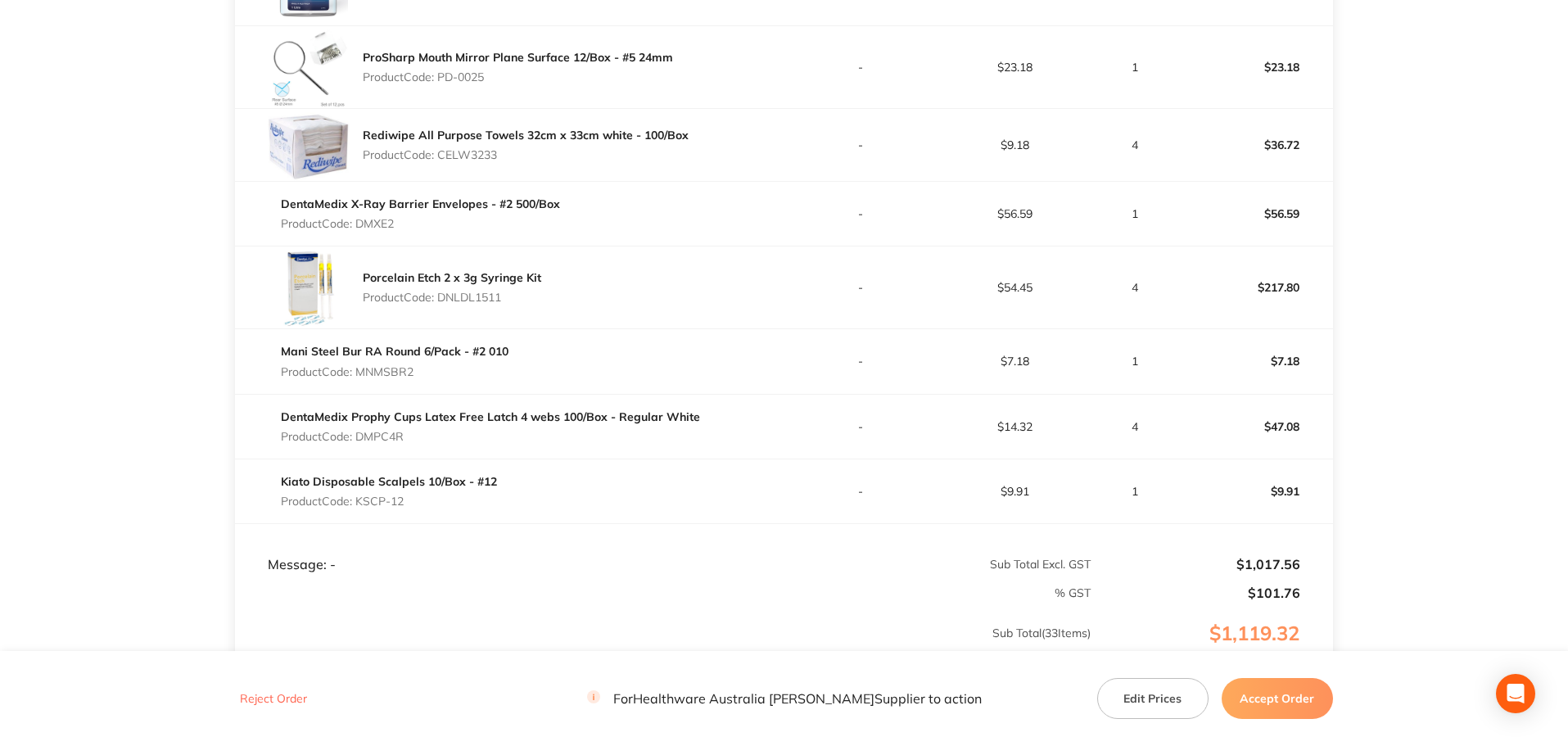
scroll to position [2438, 0]
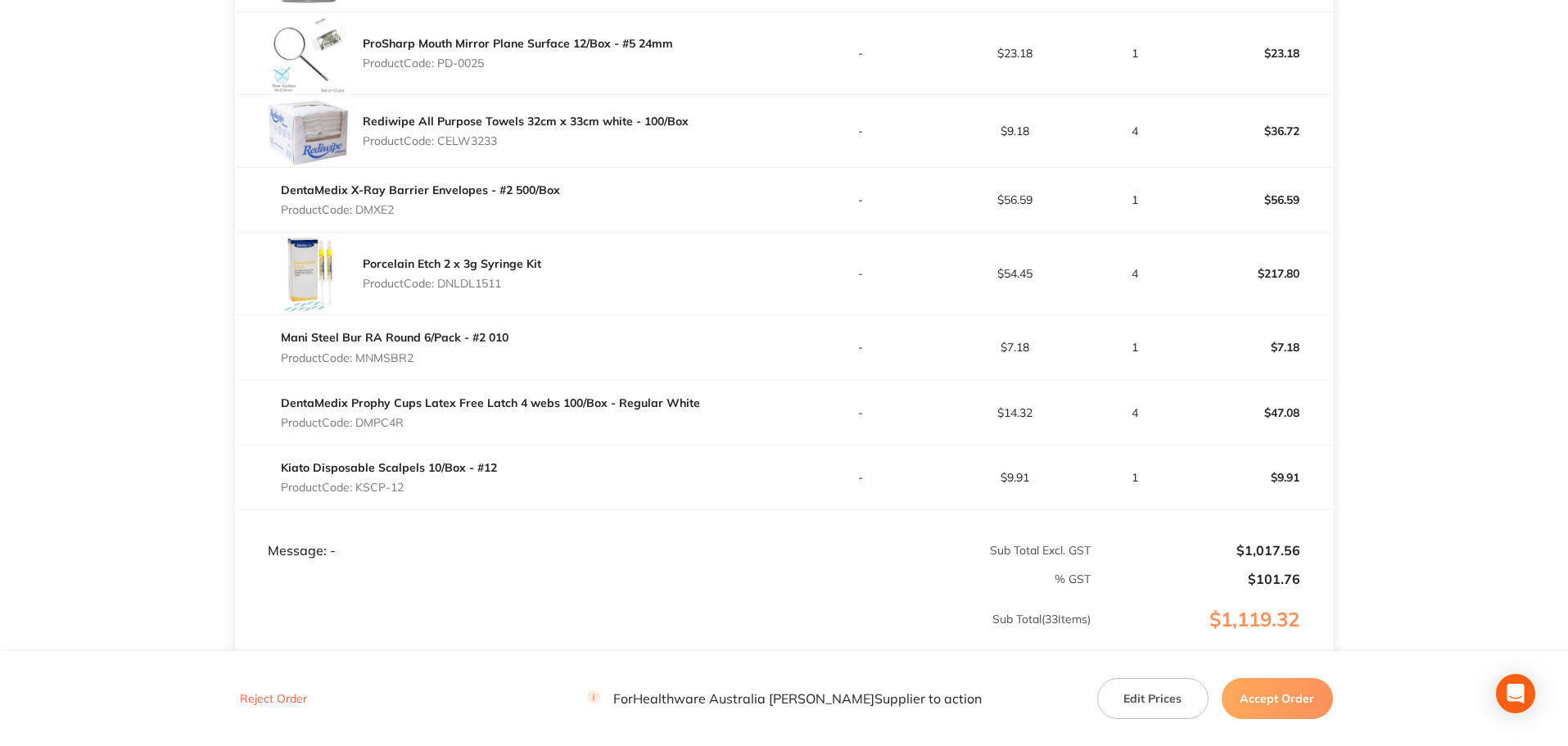
click at [488, 144] on p "Product Code: CELW3233" at bounding box center [525, 141] width 326 height 13
click at [368, 210] on p "Product Code: DMXE2" at bounding box center [420, 210] width 280 height 13
click at [368, 209] on p "Product Code: DMXE2" at bounding box center [420, 210] width 280 height 13
click at [488, 281] on p "Product Code: DNLDL1511" at bounding box center [452, 283] width 179 height 13
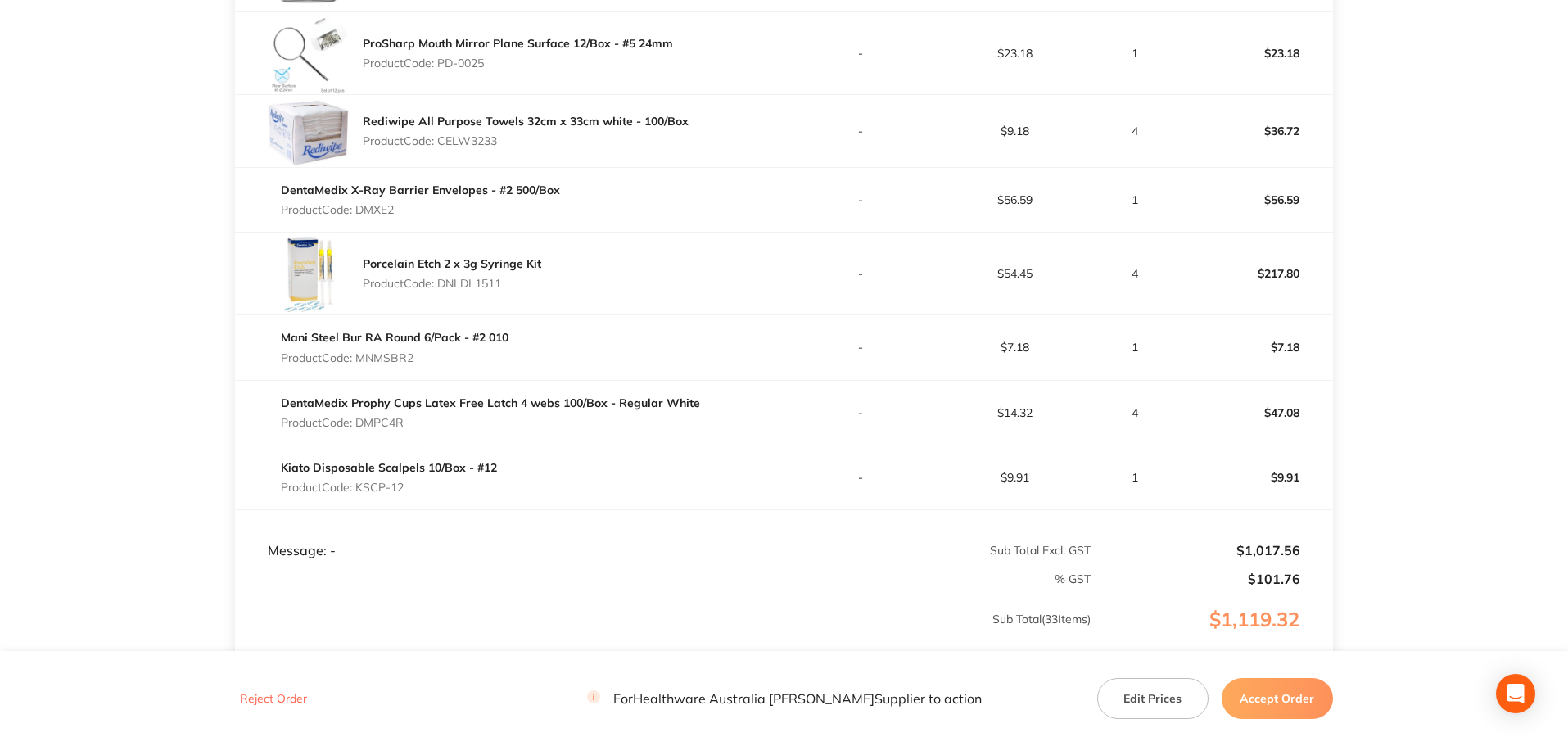
click at [488, 281] on p "Product Code: DNLDL1511" at bounding box center [452, 283] width 179 height 13
click at [401, 359] on p "Product Code: MNMSBR2" at bounding box center [394, 358] width 228 height 13
click at [396, 421] on p "Product Code: DMPC4R" at bounding box center [490, 422] width 419 height 13
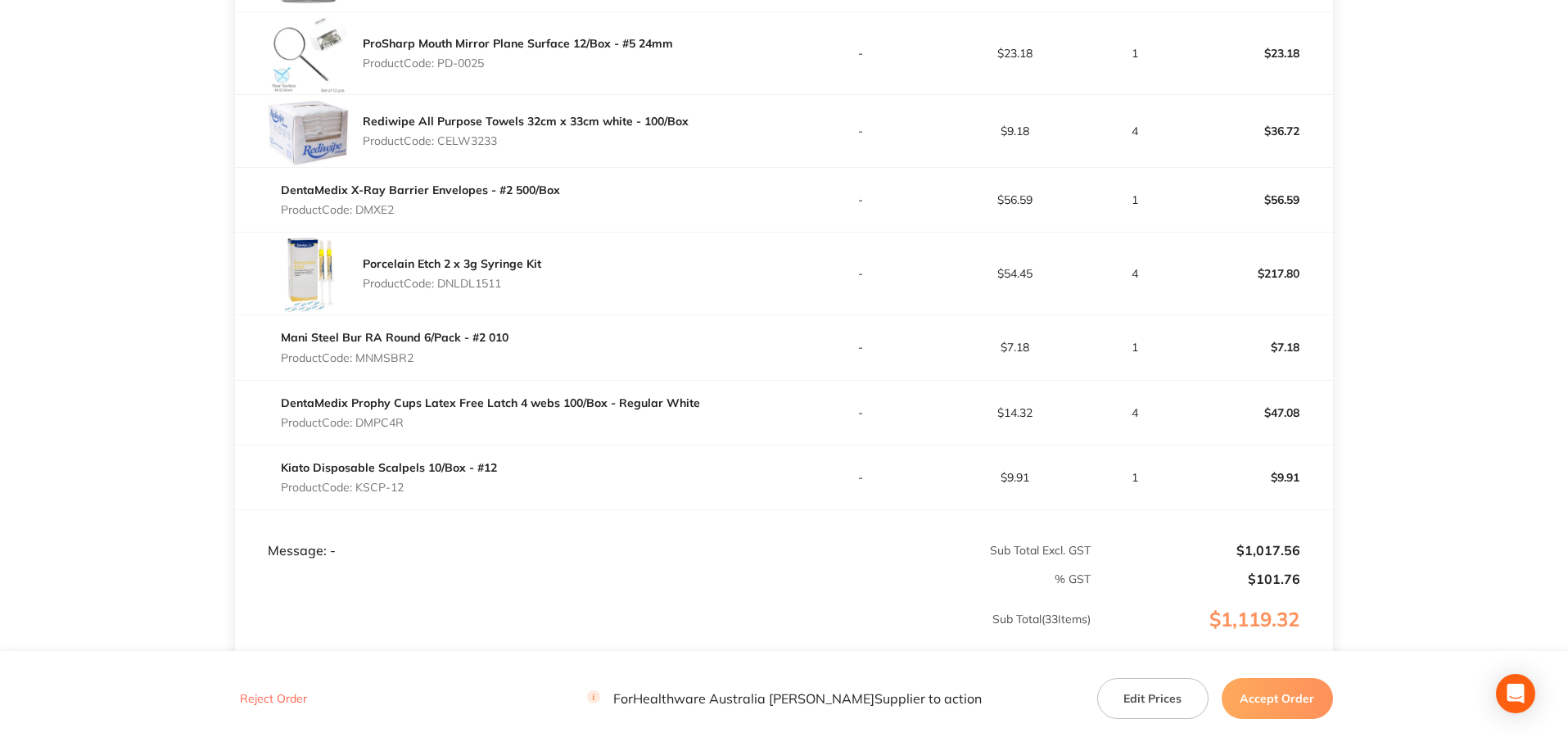
drag, startPoint x: 409, startPoint y: 488, endPoint x: 361, endPoint y: 490, distance: 48.0
click at [361, 490] on p "Product Code: KSCP-12" at bounding box center [388, 487] width 216 height 13
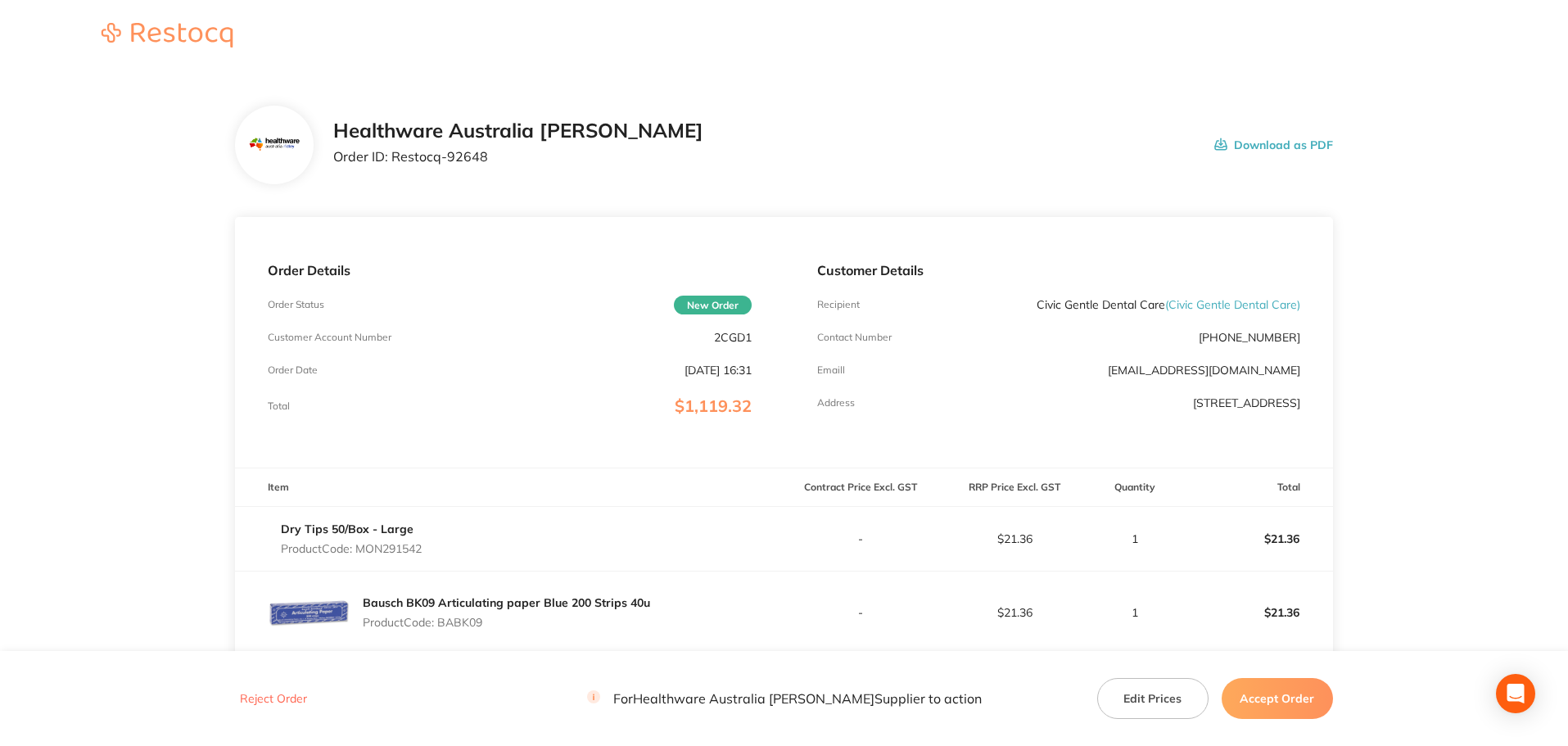
scroll to position [328, 0]
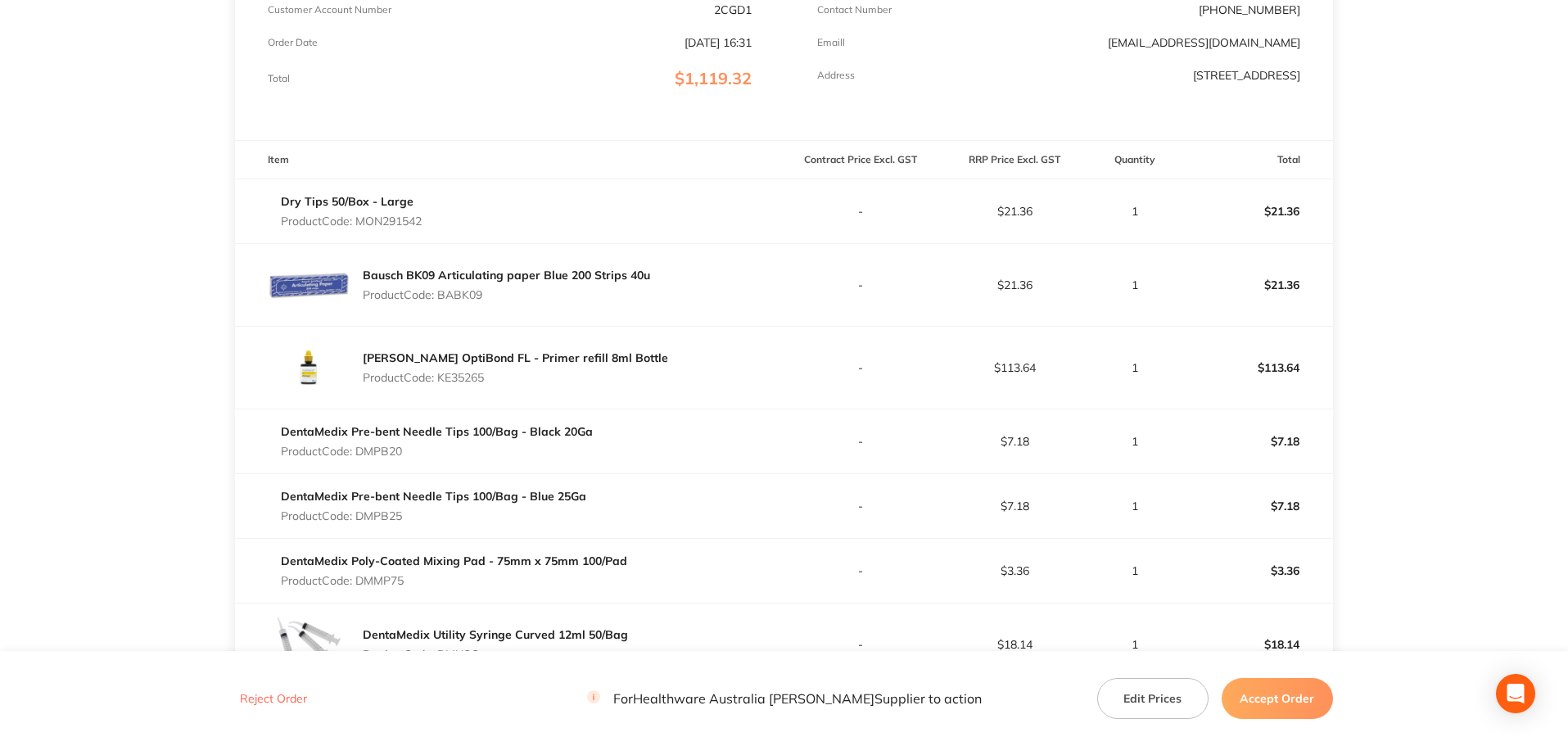
click at [1135, 641] on p "1" at bounding box center [1134, 644] width 86 height 13
drag, startPoint x: 1144, startPoint y: 644, endPoint x: 1129, endPoint y: 647, distance: 15.3
click at [1129, 647] on p "1" at bounding box center [1134, 644] width 86 height 13
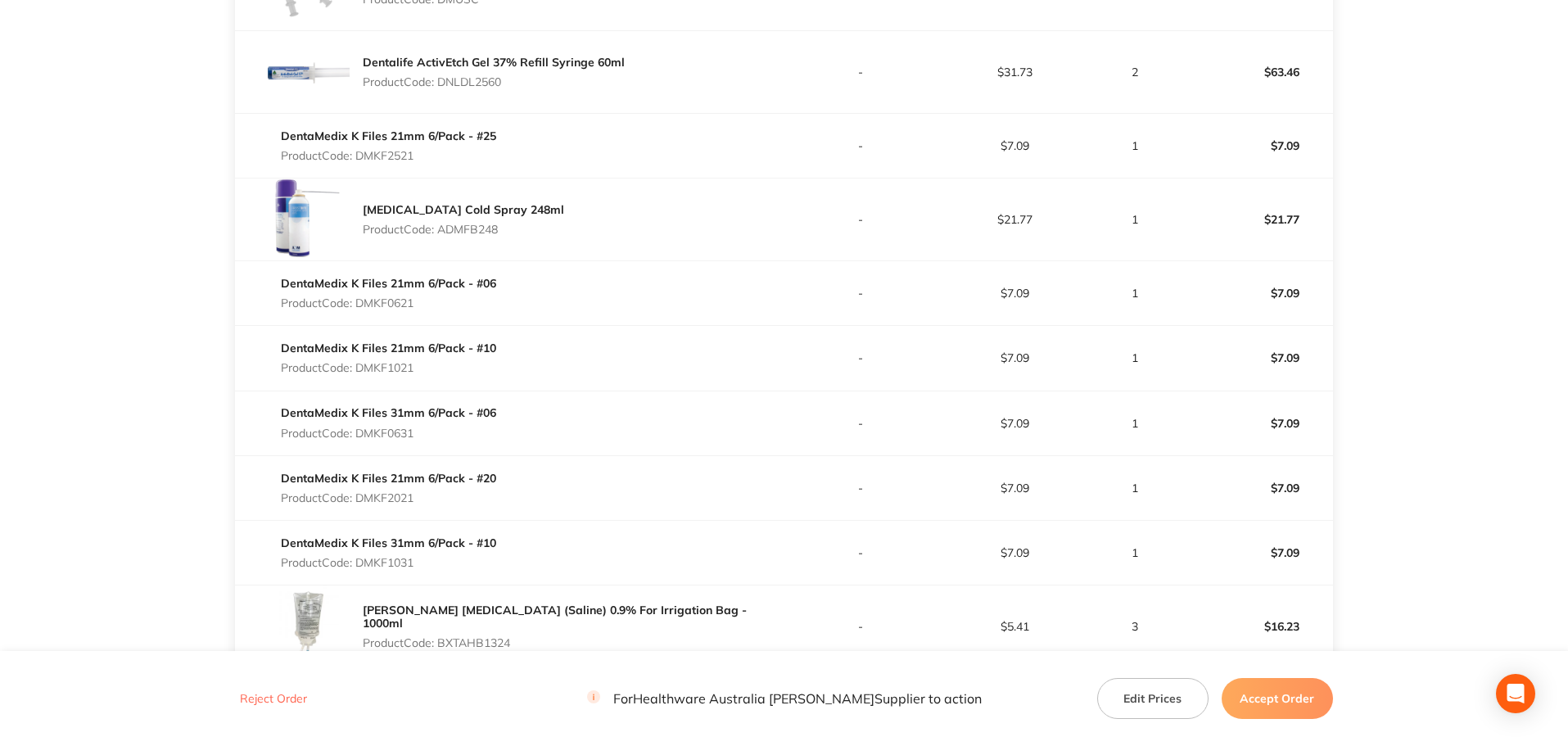
scroll to position [1064, 0]
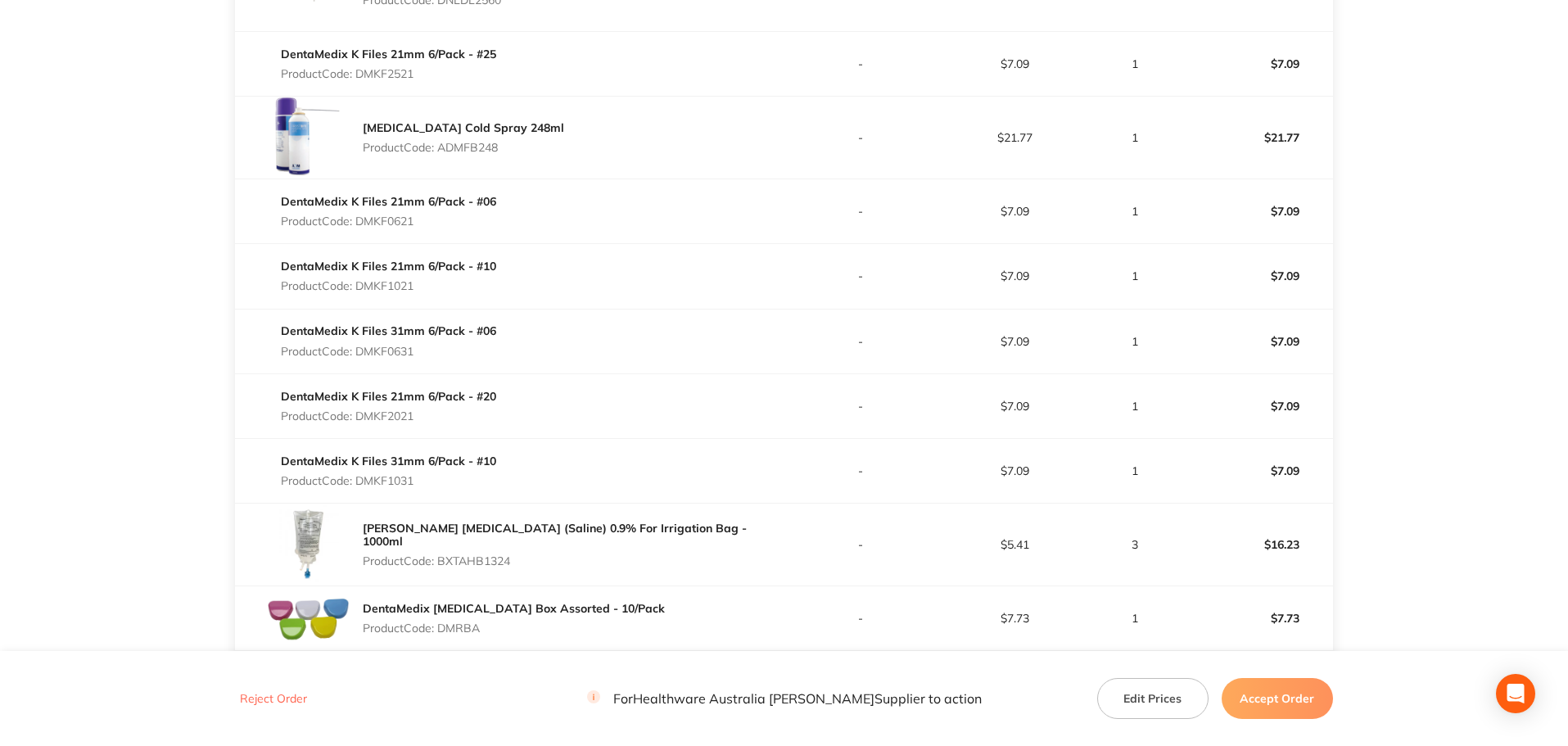
click at [1134, 472] on p "1" at bounding box center [1134, 470] width 86 height 13
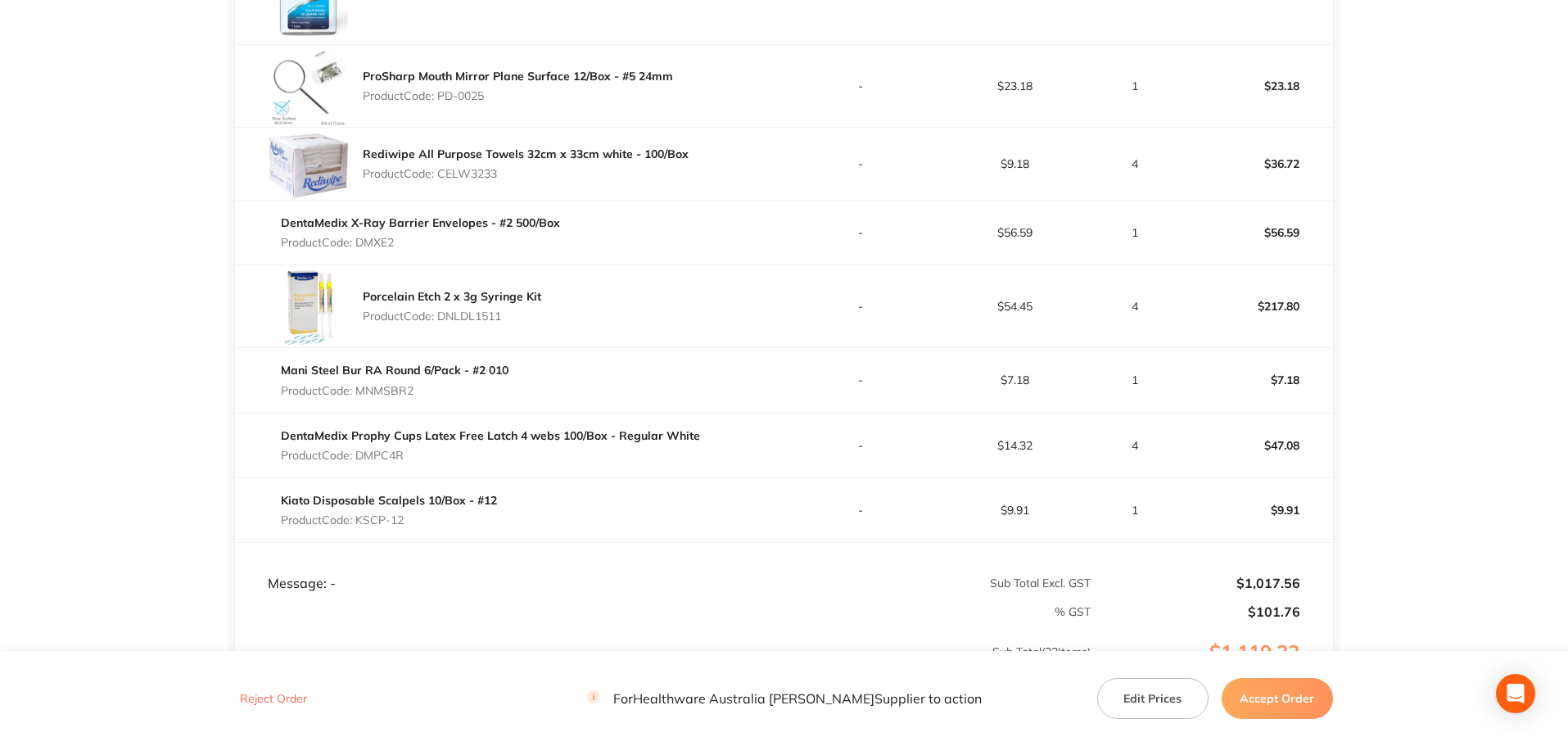
scroll to position [2455, 0]
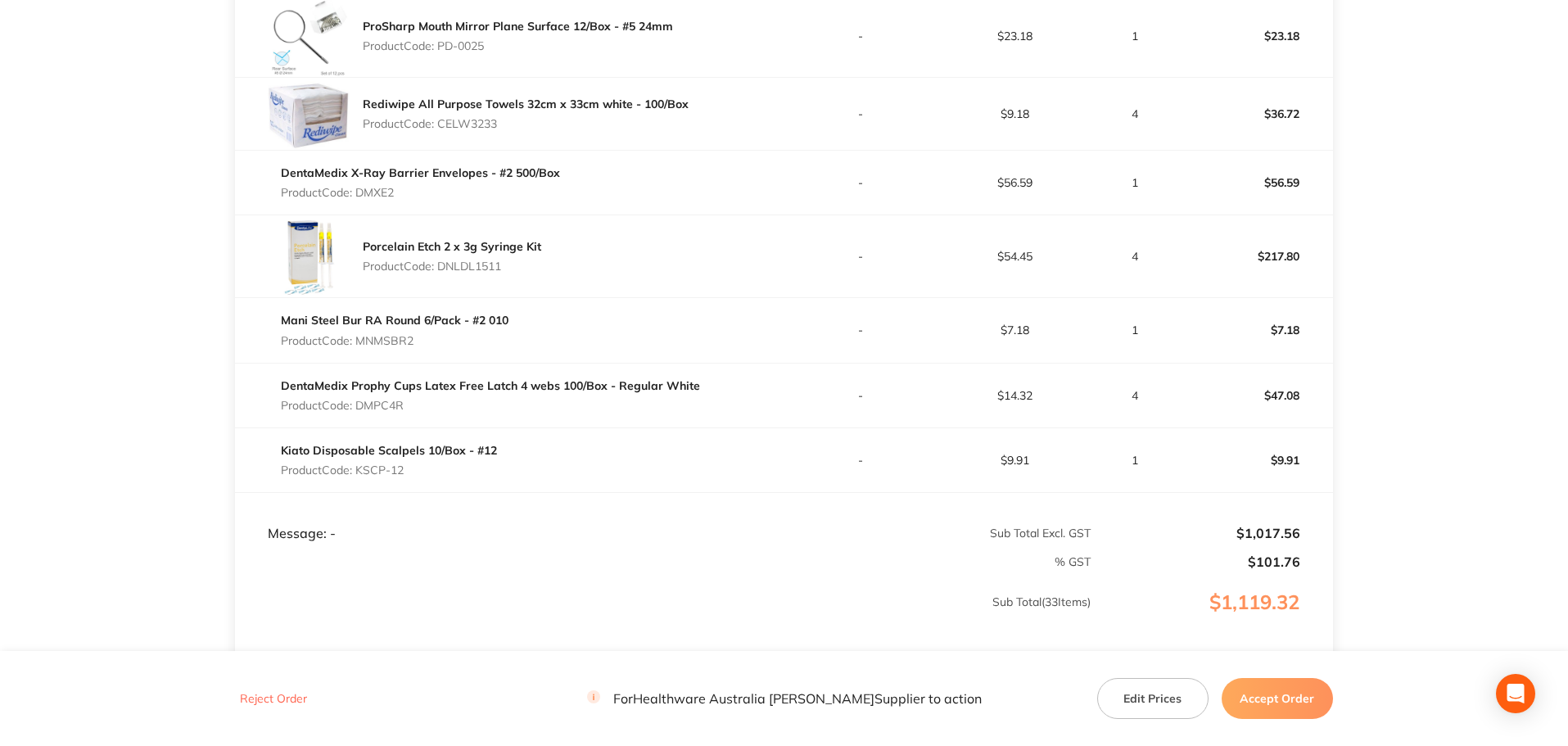
click at [1277, 697] on button "Accept Order" at bounding box center [1277, 698] width 111 height 41
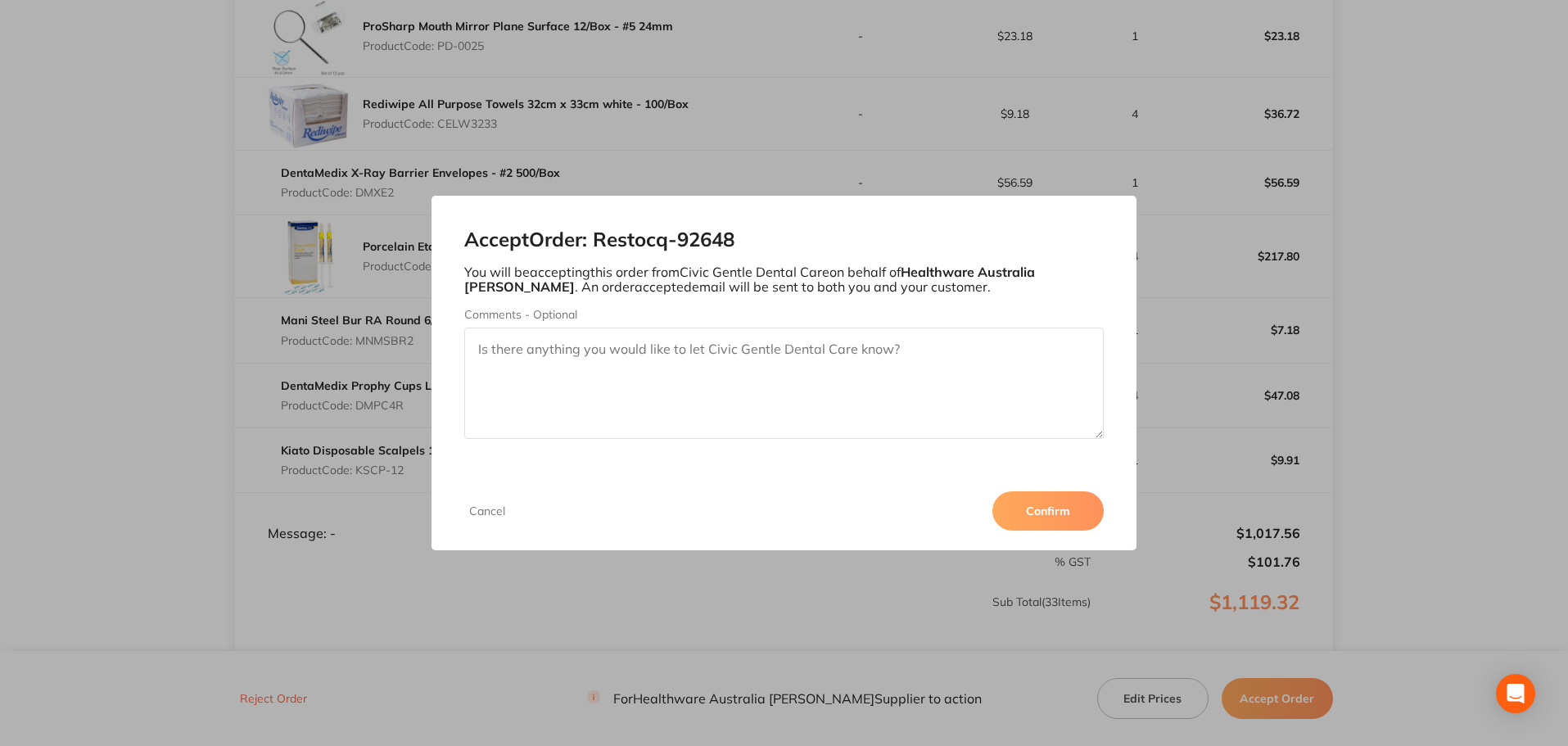
click at [1049, 517] on button "Confirm" at bounding box center [1048, 511] width 111 height 40
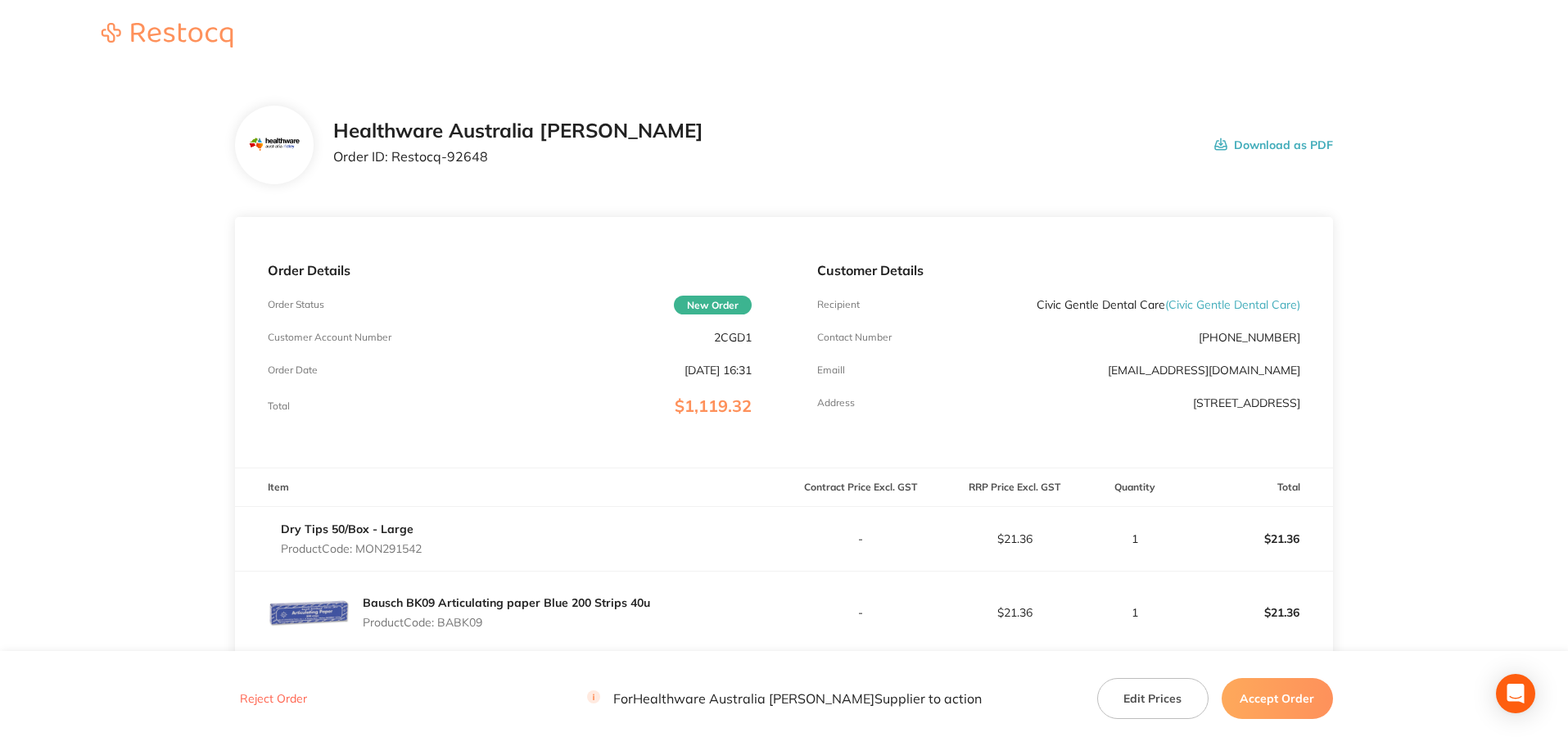
click at [1316, 694] on button "Accept Order" at bounding box center [1277, 698] width 111 height 41
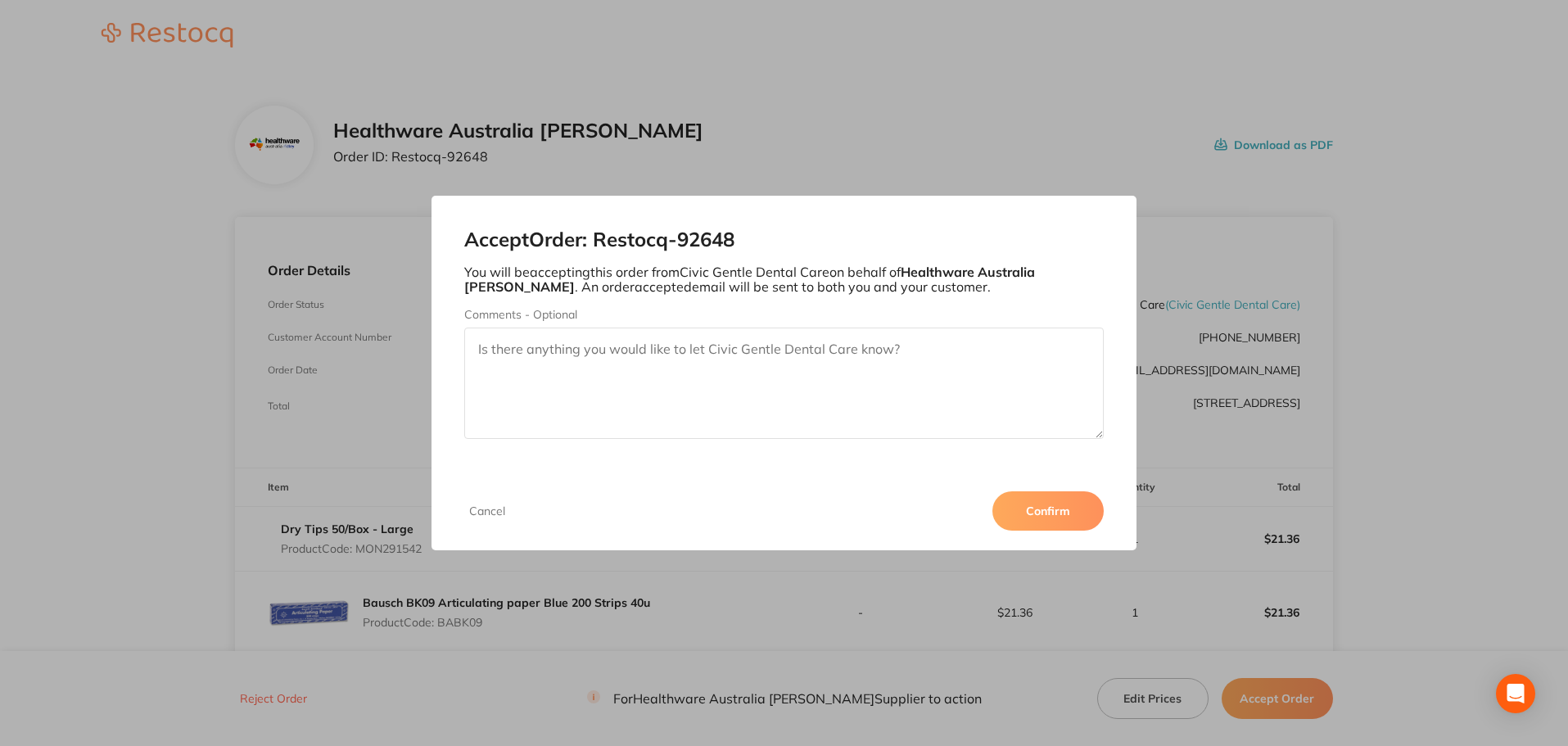
click at [1044, 517] on button "Confirm" at bounding box center [1048, 511] width 111 height 40
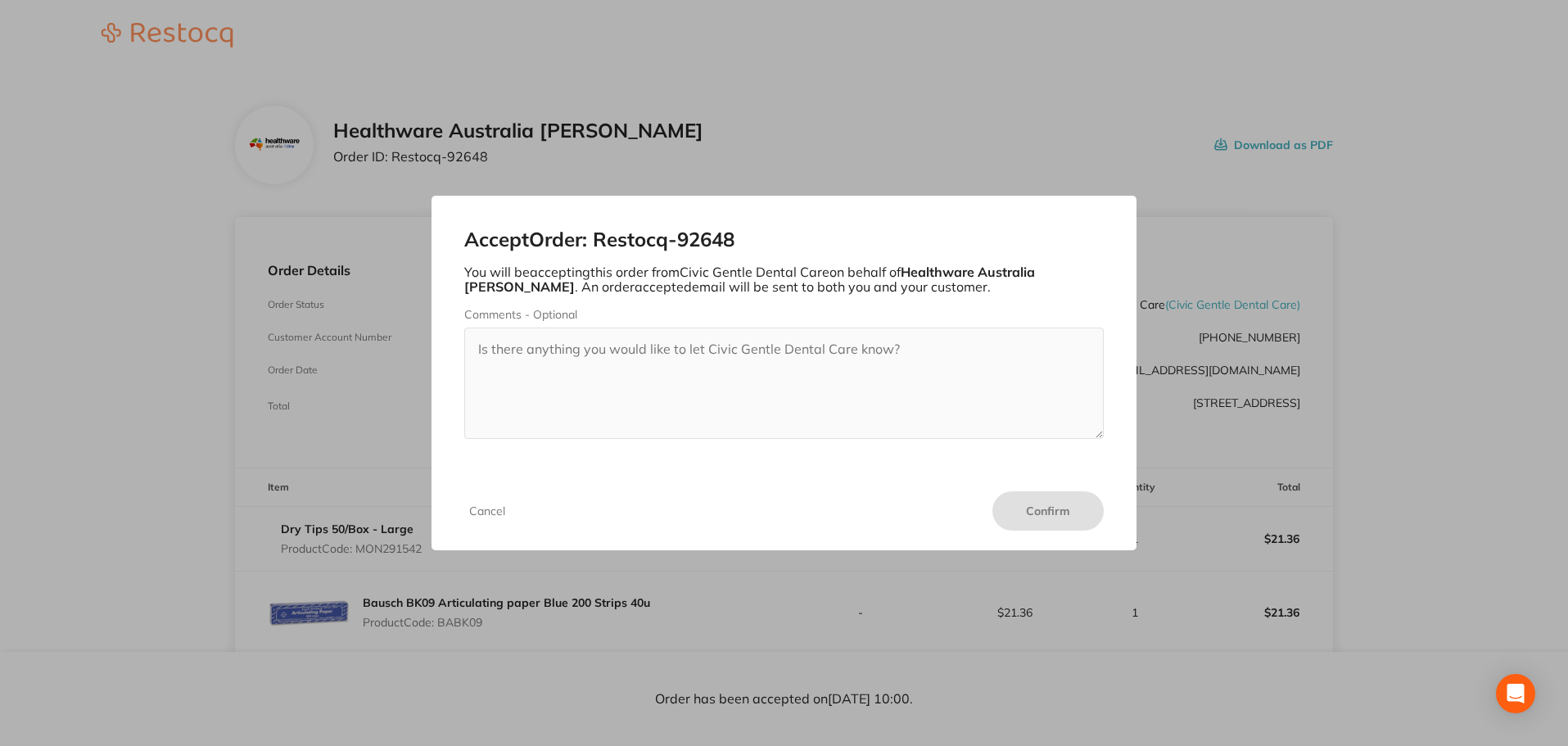
click at [478, 513] on button "Cancel" at bounding box center [486, 511] width 46 height 15
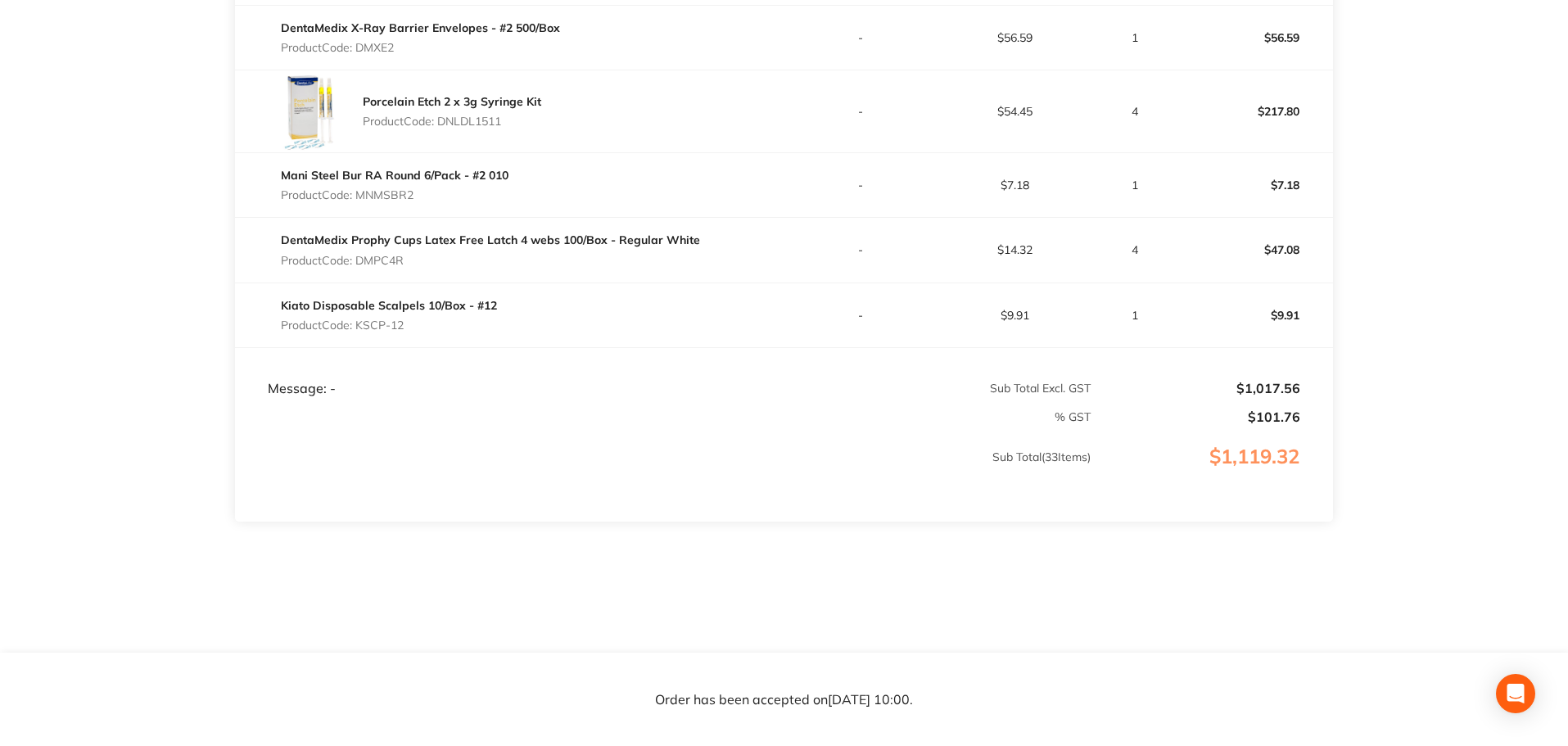
scroll to position [2602, 0]
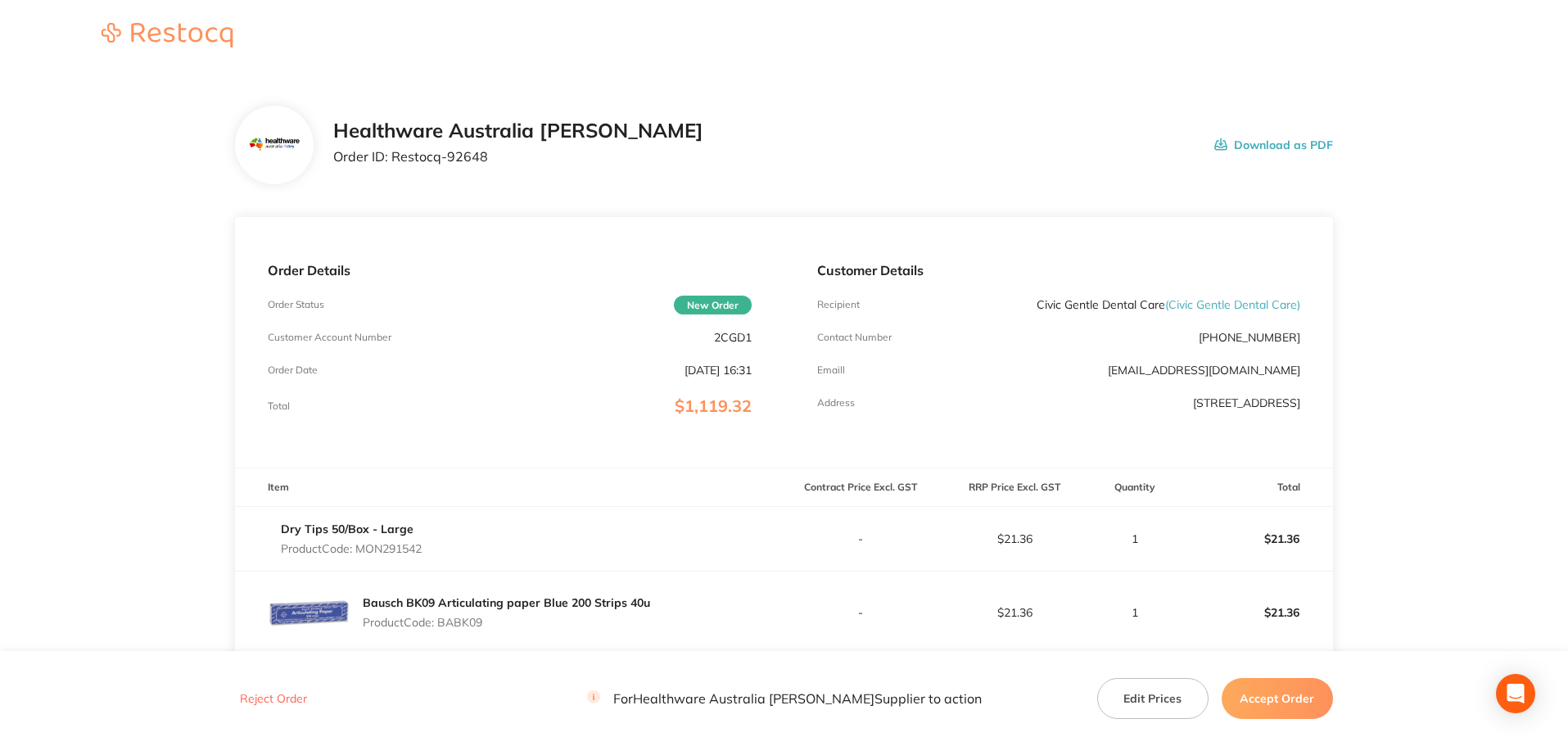
click at [1287, 696] on button "Accept Order" at bounding box center [1277, 698] width 111 height 41
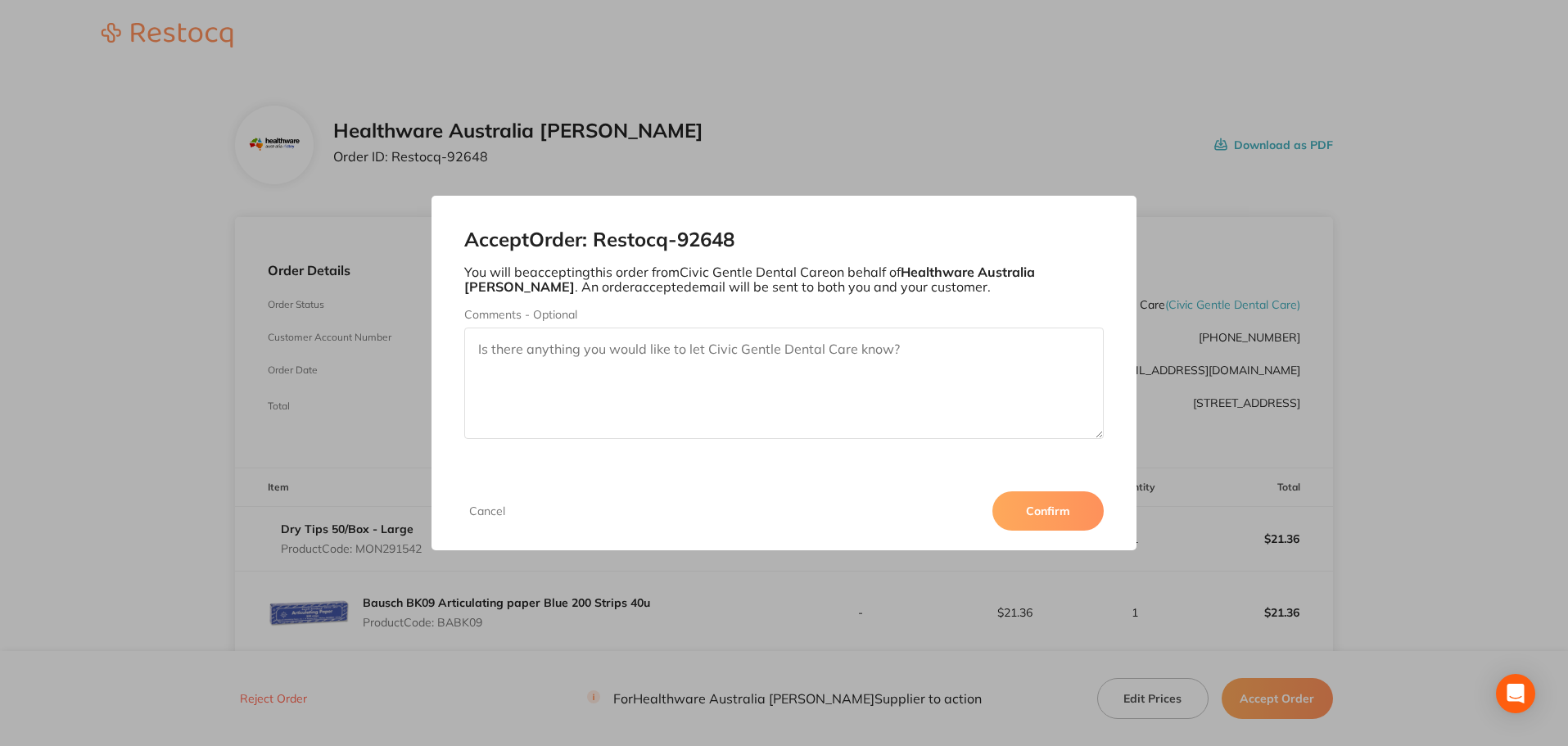
click at [1023, 515] on button "Confirm" at bounding box center [1048, 511] width 111 height 40
